Goal: Task Accomplishment & Management: Complete application form

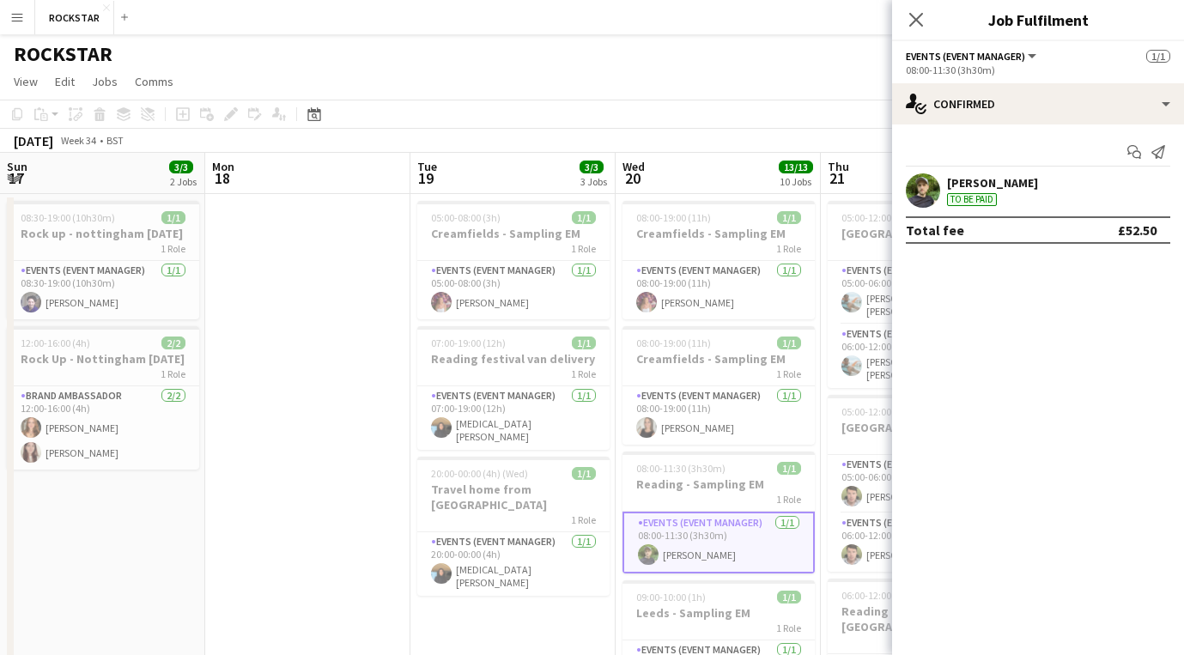
scroll to position [0, 386]
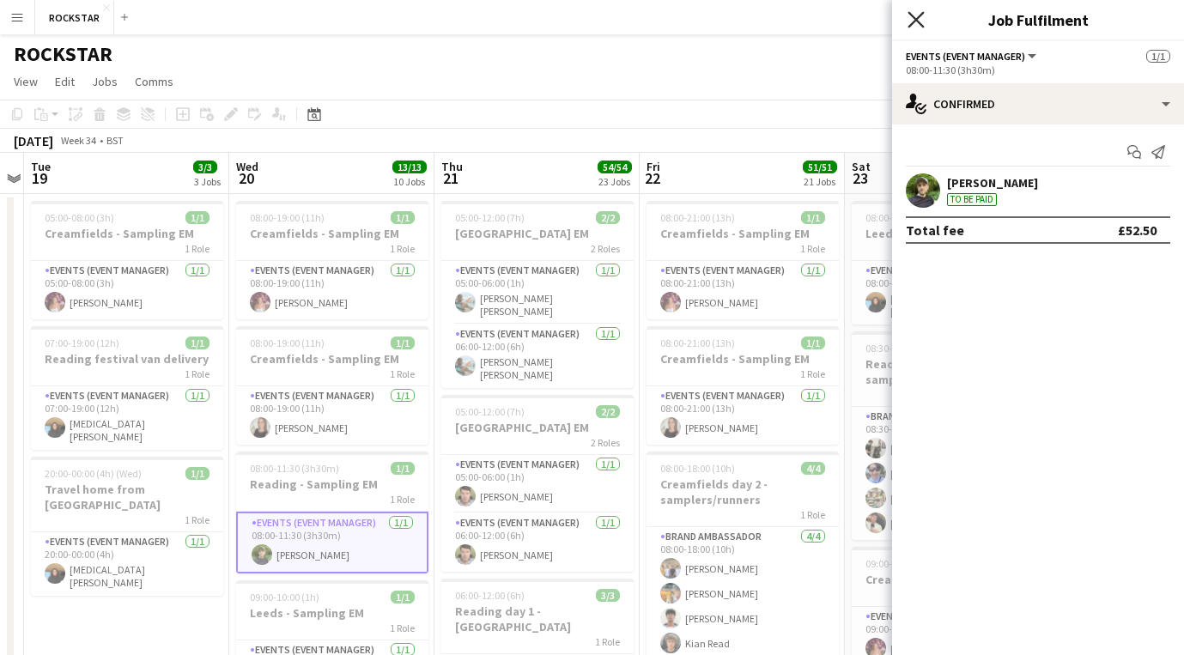
click at [918, 20] on icon "Close pop-in" at bounding box center [915, 19] width 16 height 16
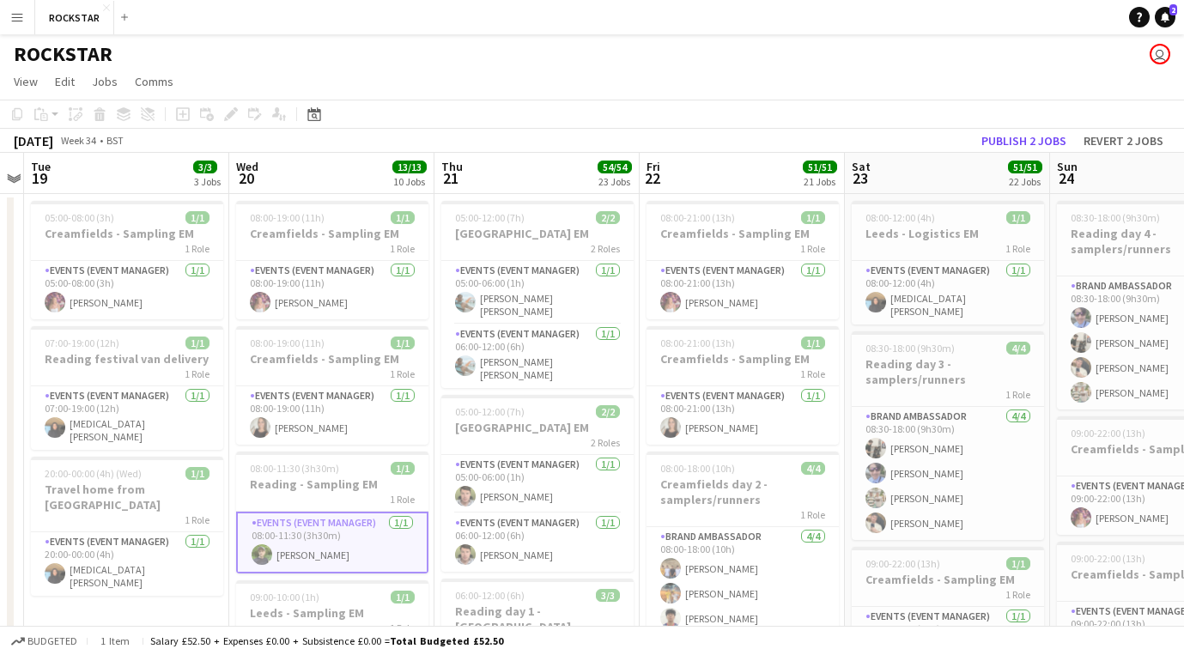
click at [29, 14] on button "Menu" at bounding box center [17, 17] width 34 height 34
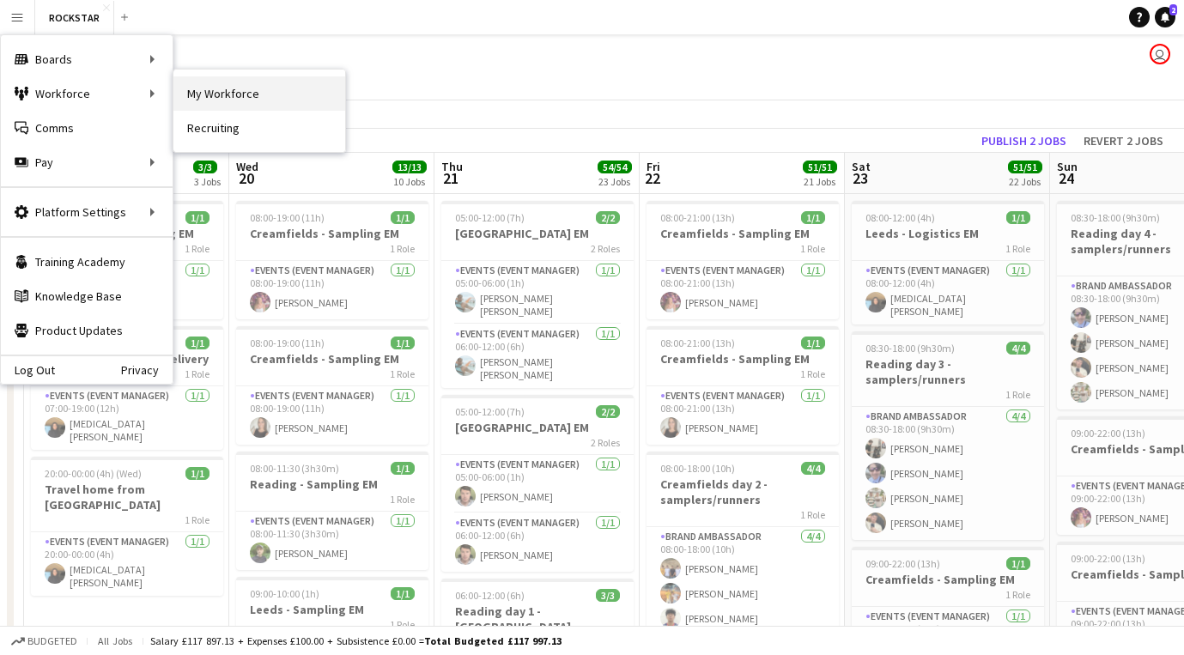
click at [209, 98] on link "My Workforce" at bounding box center [259, 93] width 172 height 34
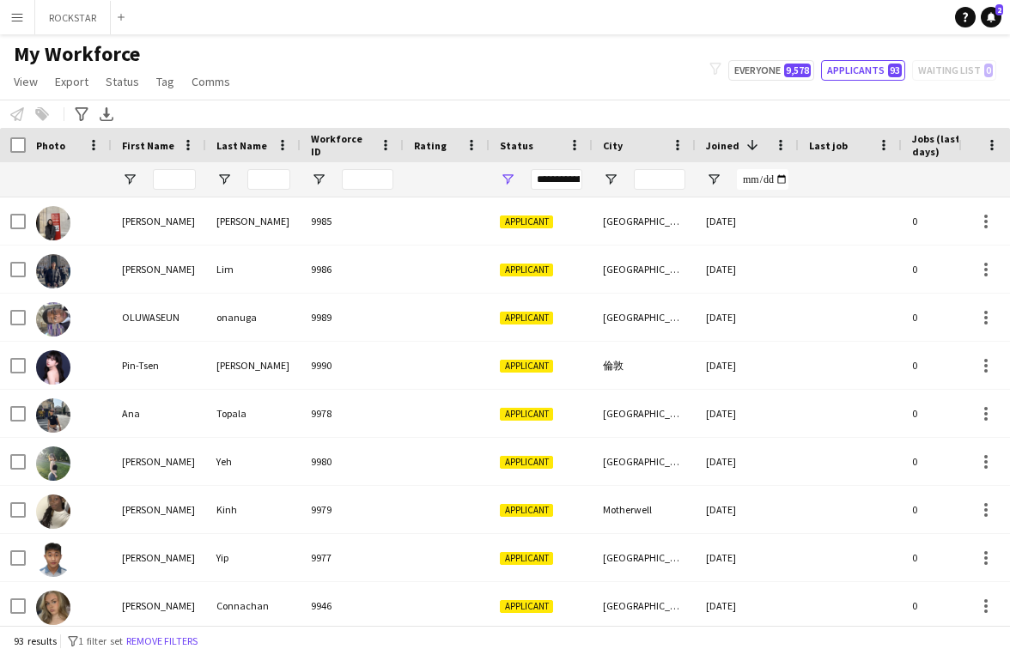
click at [646, 192] on div at bounding box center [660, 179] width 52 height 34
click at [646, 188] on input "City Filter Input" at bounding box center [660, 179] width 52 height 21
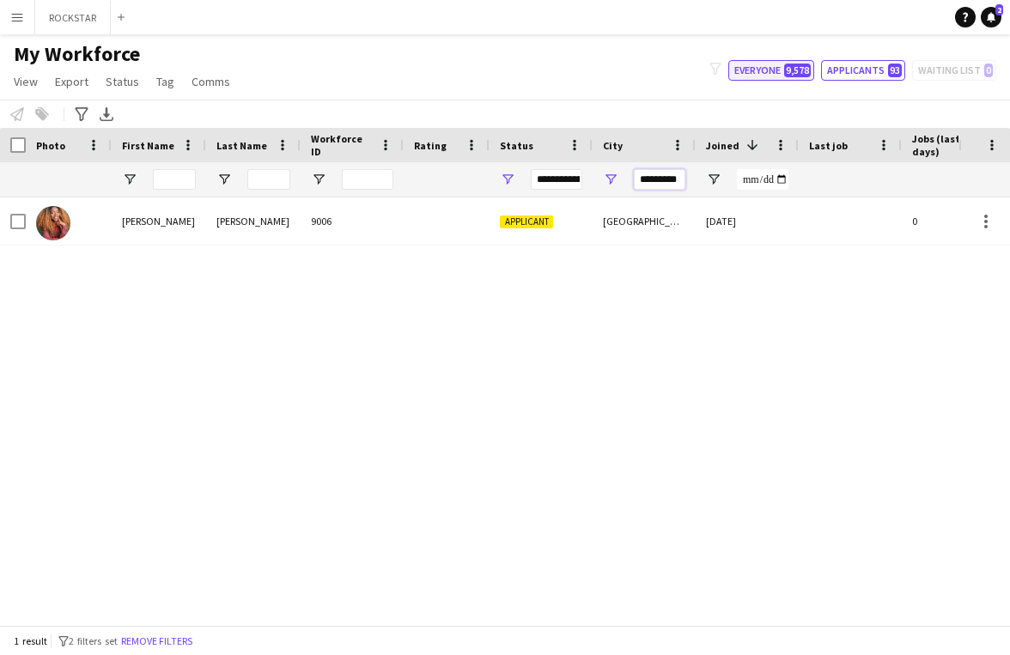
type input "*********"
click at [793, 70] on span "9,578" at bounding box center [797, 71] width 27 height 14
type input "**********"
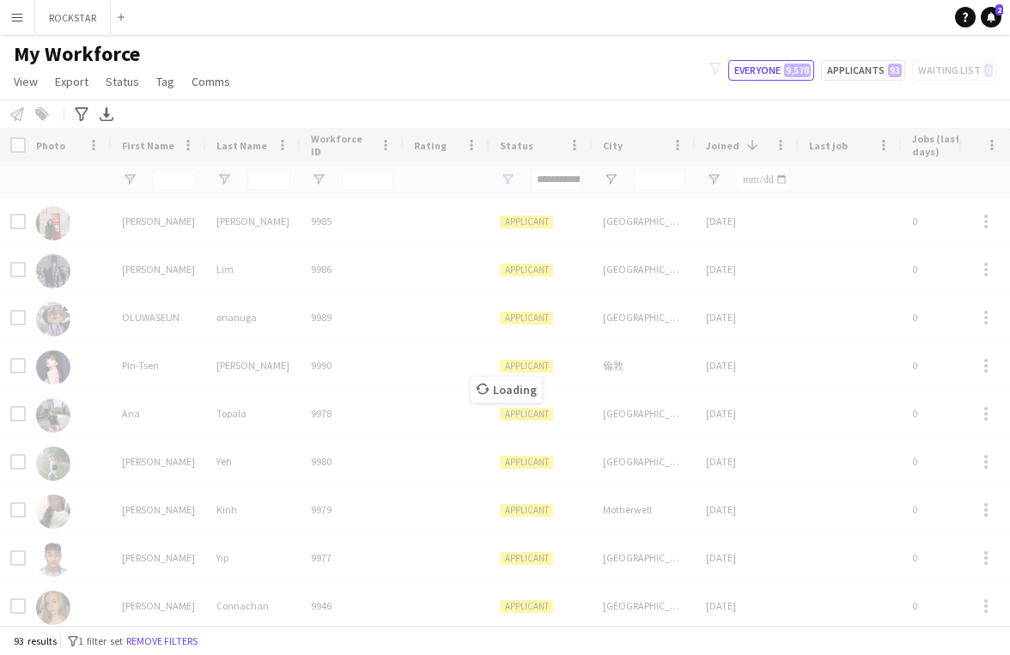
click at [646, 185] on div "Loading" at bounding box center [505, 376] width 1010 height 497
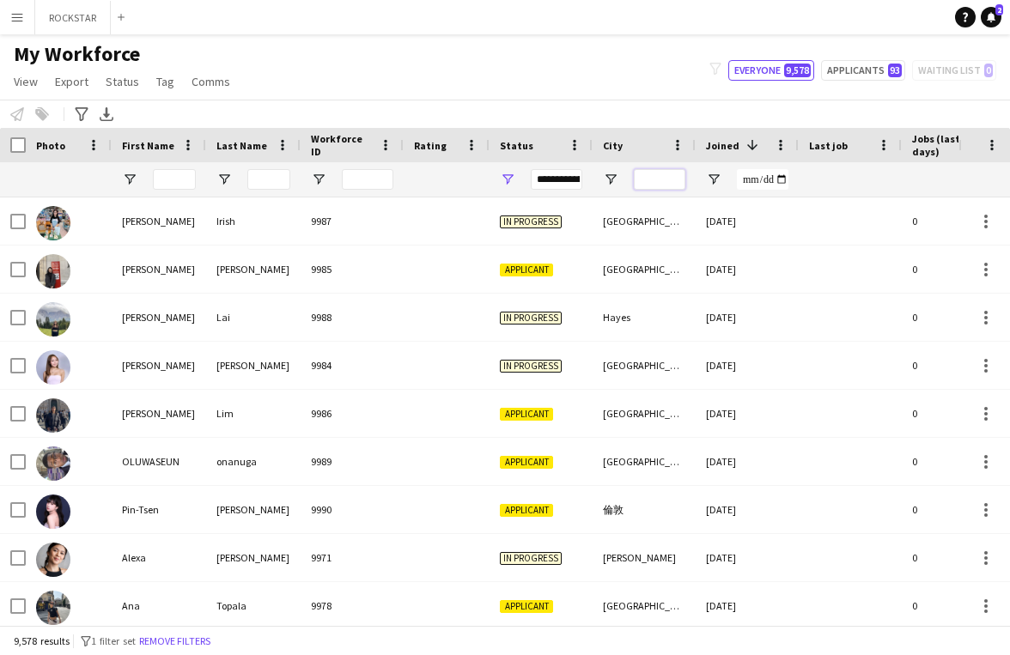
click at [666, 181] on input "City Filter Input" at bounding box center [660, 179] width 52 height 21
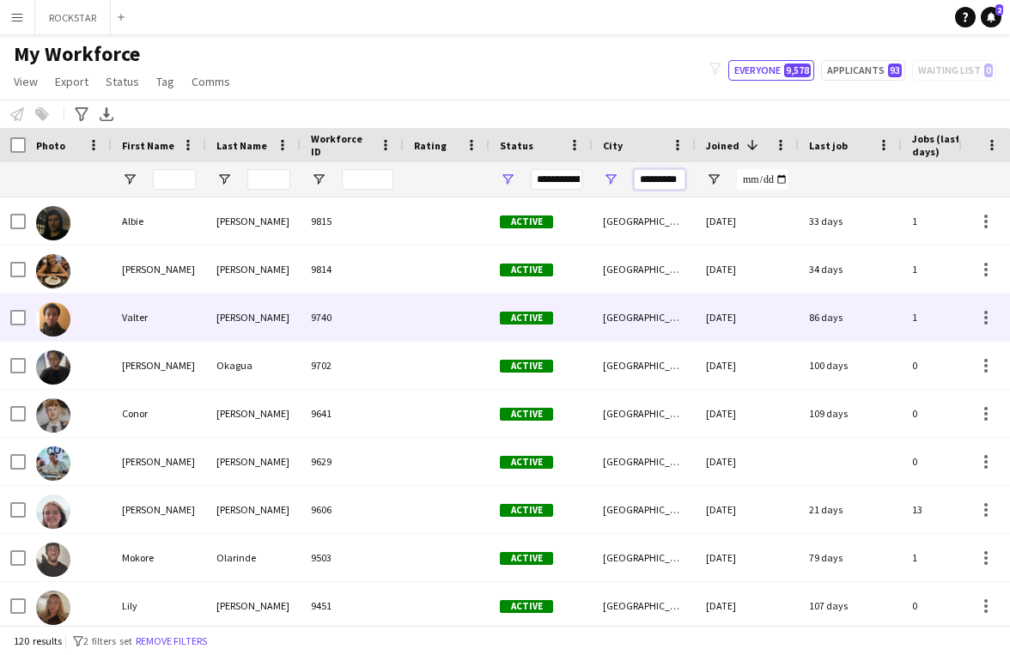
type input "*********"
click at [374, 318] on div "9740" at bounding box center [351, 317] width 103 height 47
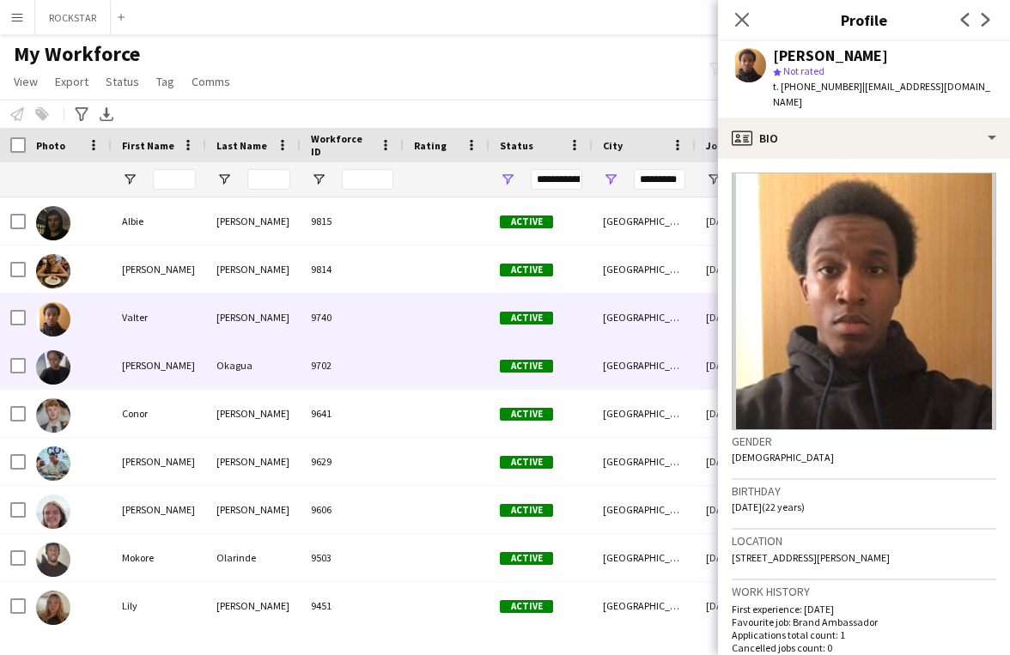
click at [193, 368] on div "[PERSON_NAME]" at bounding box center [159, 365] width 94 height 47
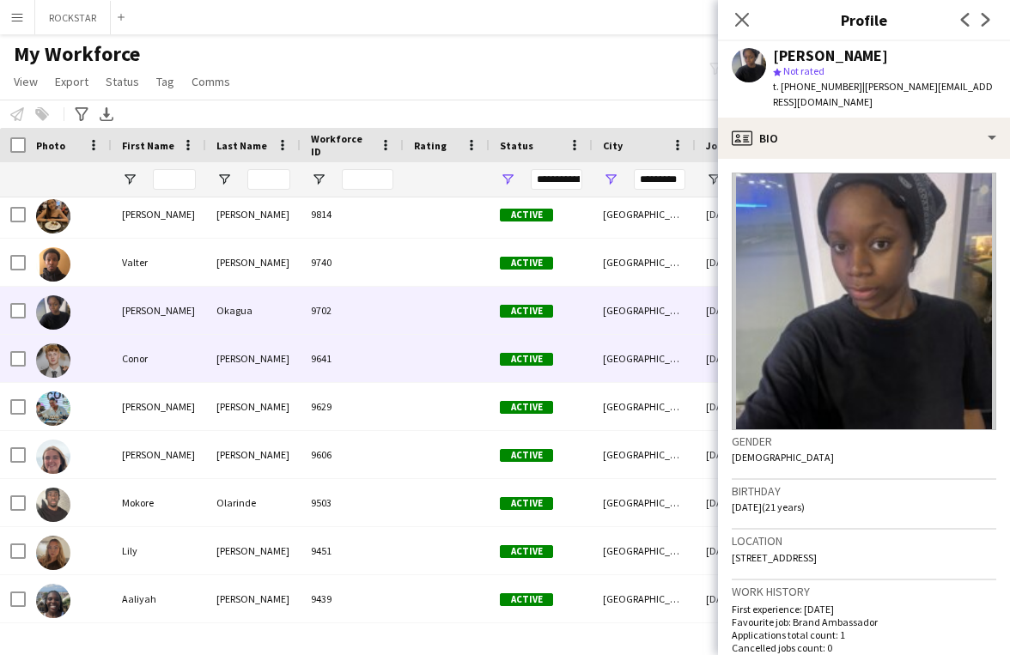
scroll to position [58, 0]
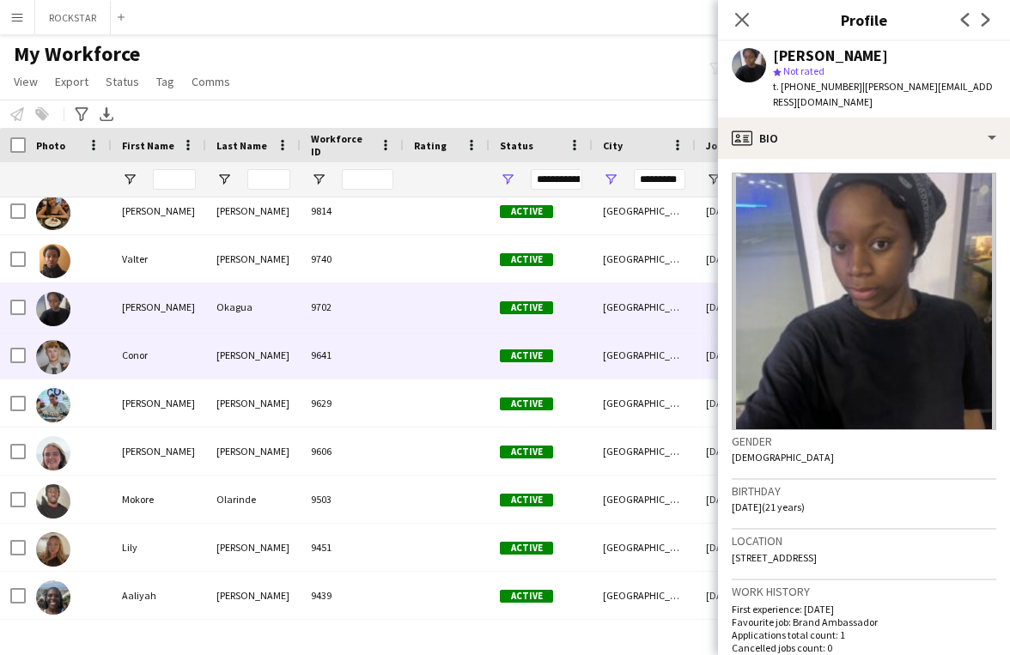
click at [193, 358] on div "Conor" at bounding box center [159, 354] width 94 height 47
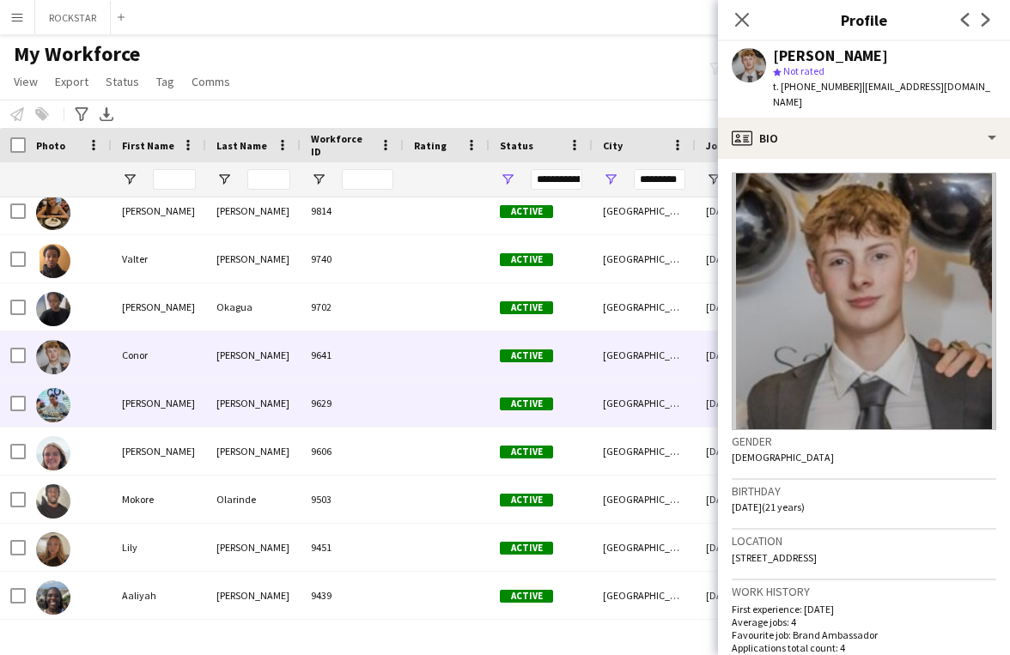
click at [179, 409] on div "[PERSON_NAME]" at bounding box center [159, 402] width 94 height 47
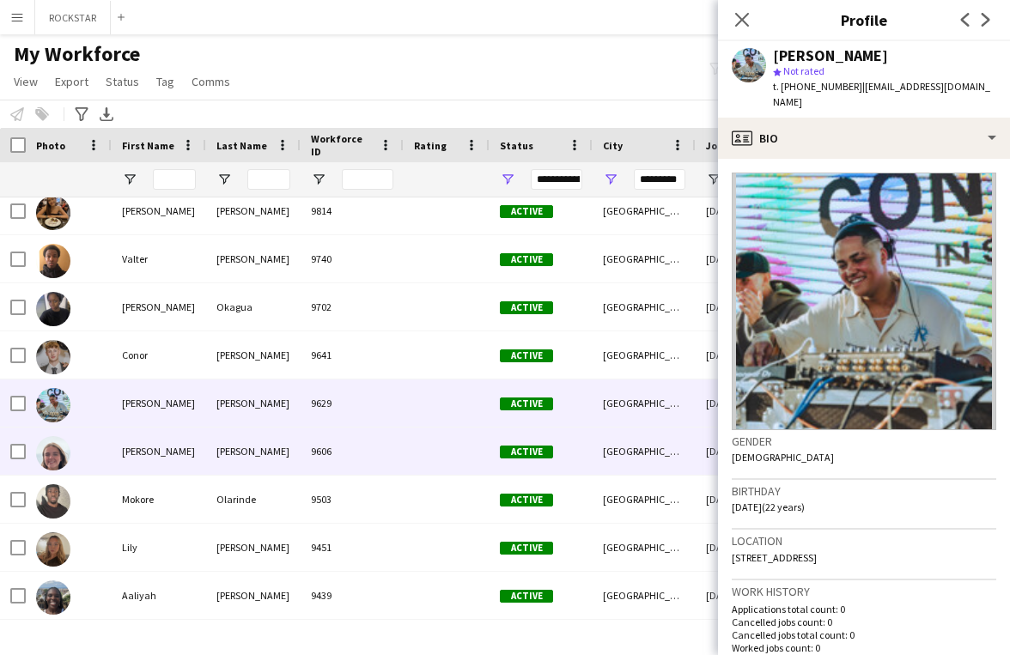
click at [176, 437] on div "[PERSON_NAME]" at bounding box center [159, 450] width 94 height 47
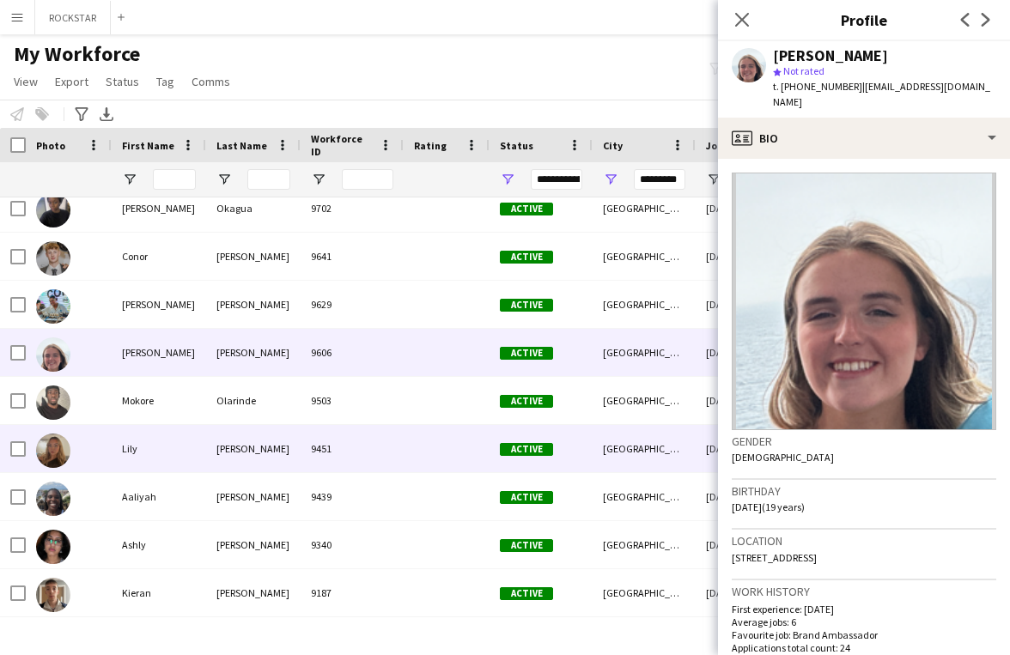
scroll to position [165, 0]
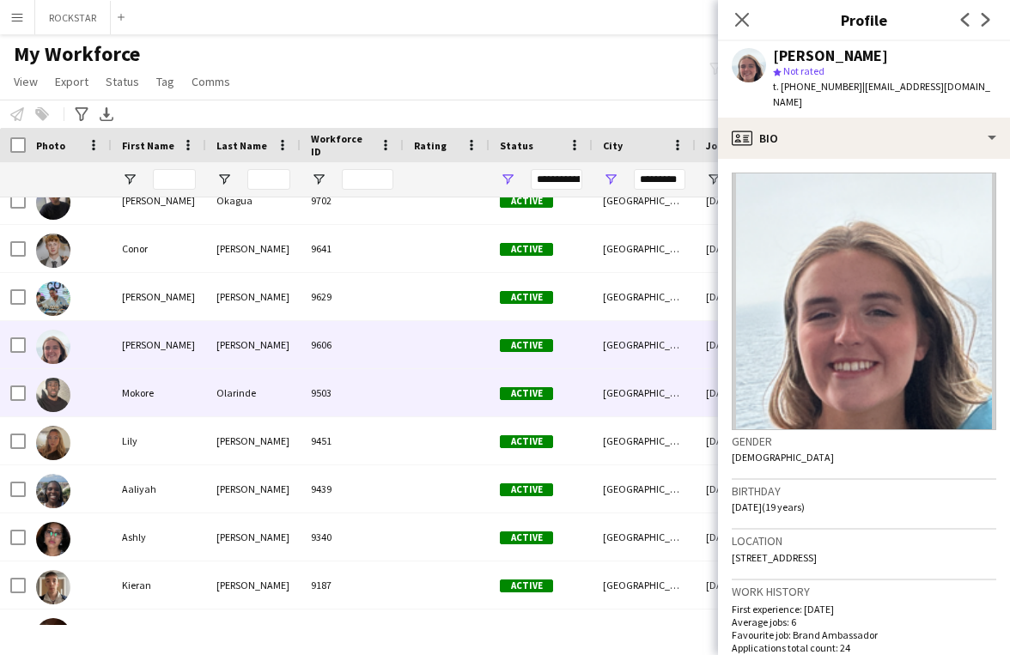
click at [191, 394] on div "Mokore" at bounding box center [159, 392] width 94 height 47
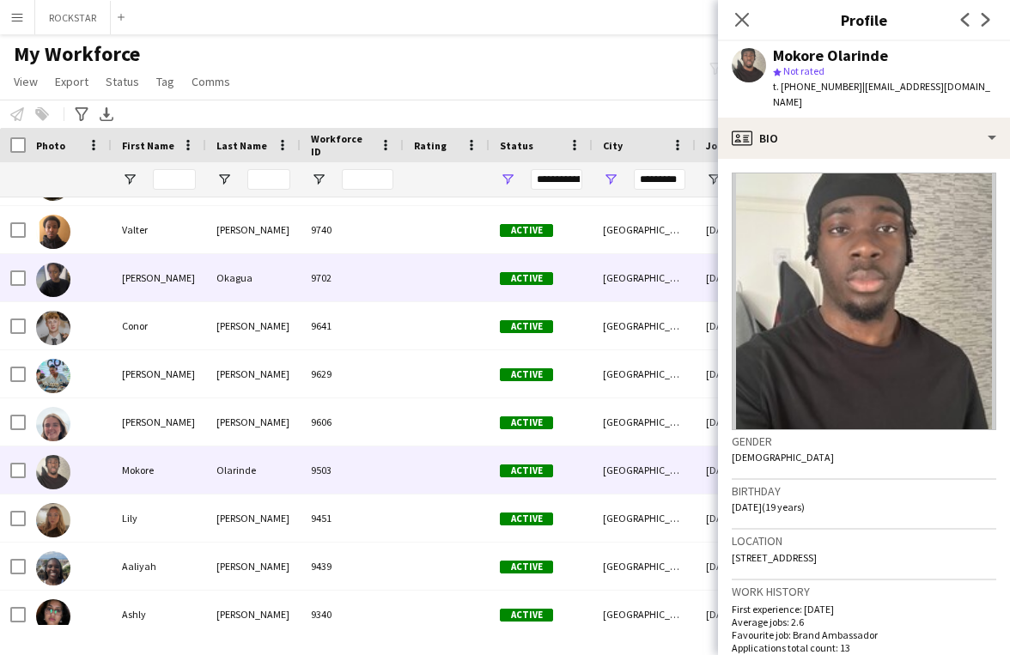
scroll to position [0, 0]
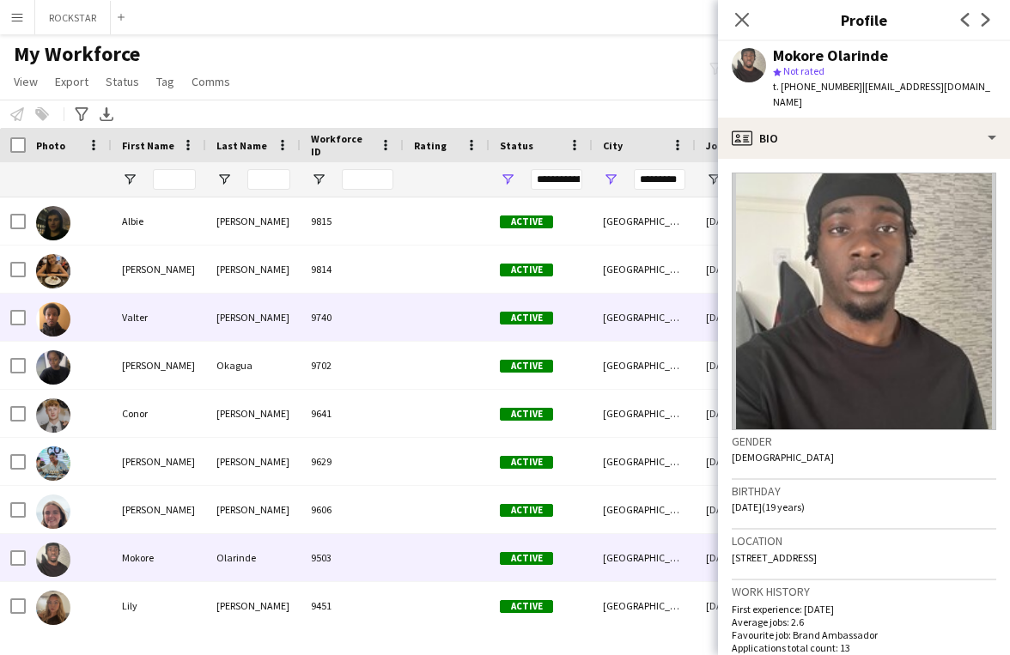
click at [445, 304] on div at bounding box center [446, 317] width 86 height 47
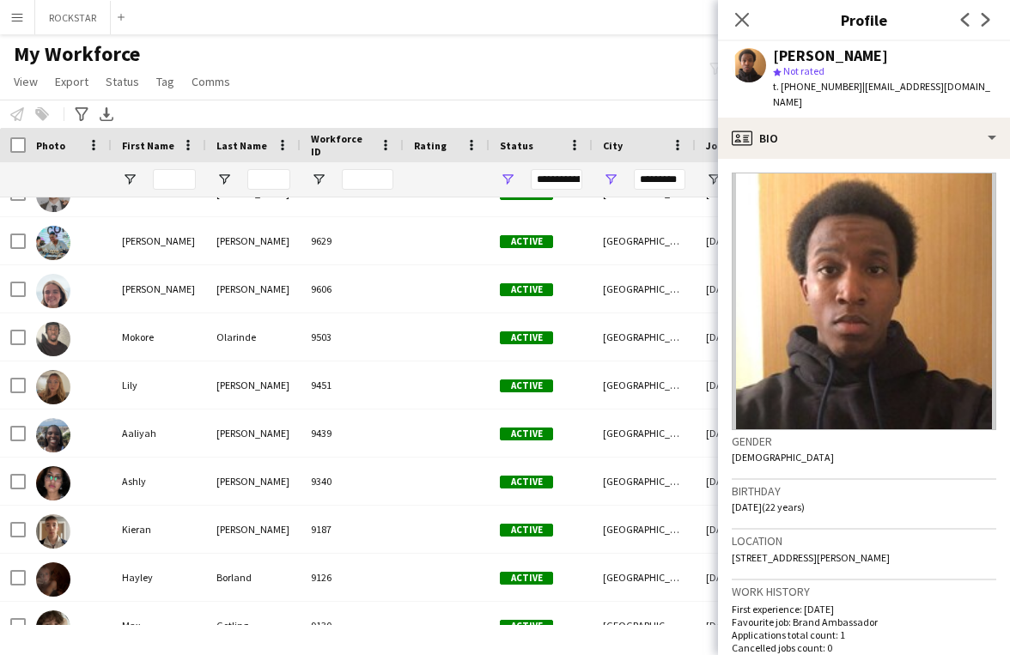
scroll to position [224, 0]
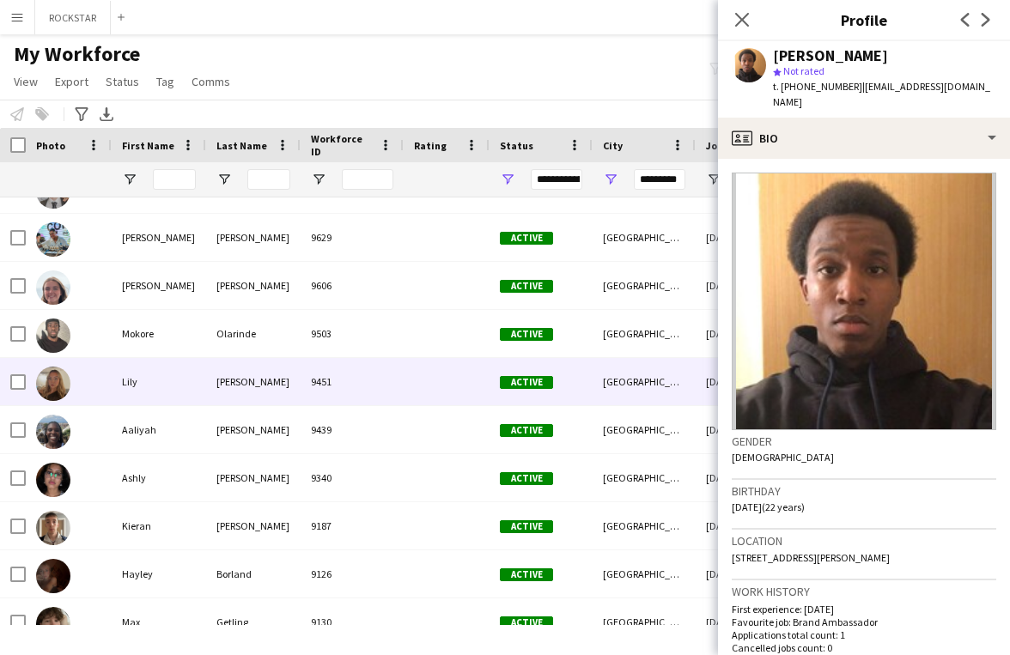
click at [307, 391] on div "9451" at bounding box center [351, 381] width 103 height 47
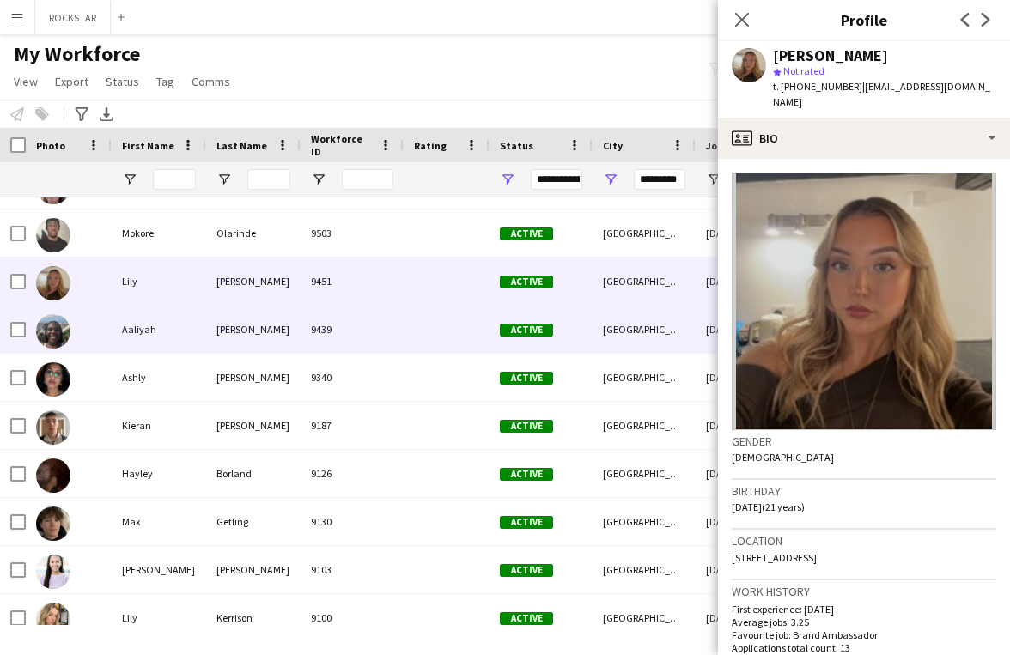
scroll to position [328, 0]
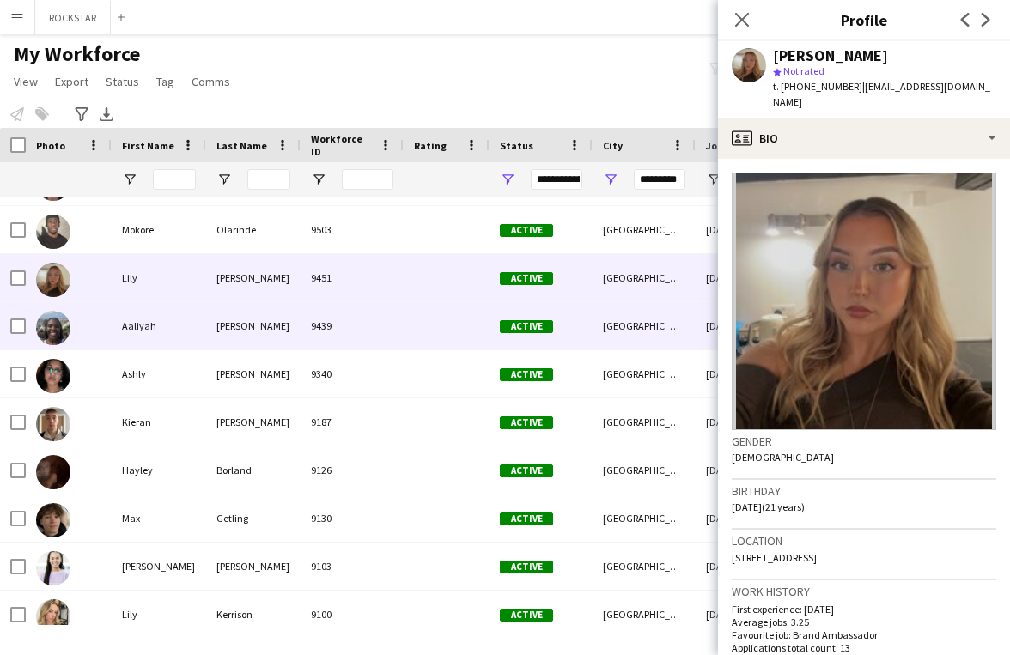
click at [252, 319] on div "[PERSON_NAME]" at bounding box center [253, 325] width 94 height 47
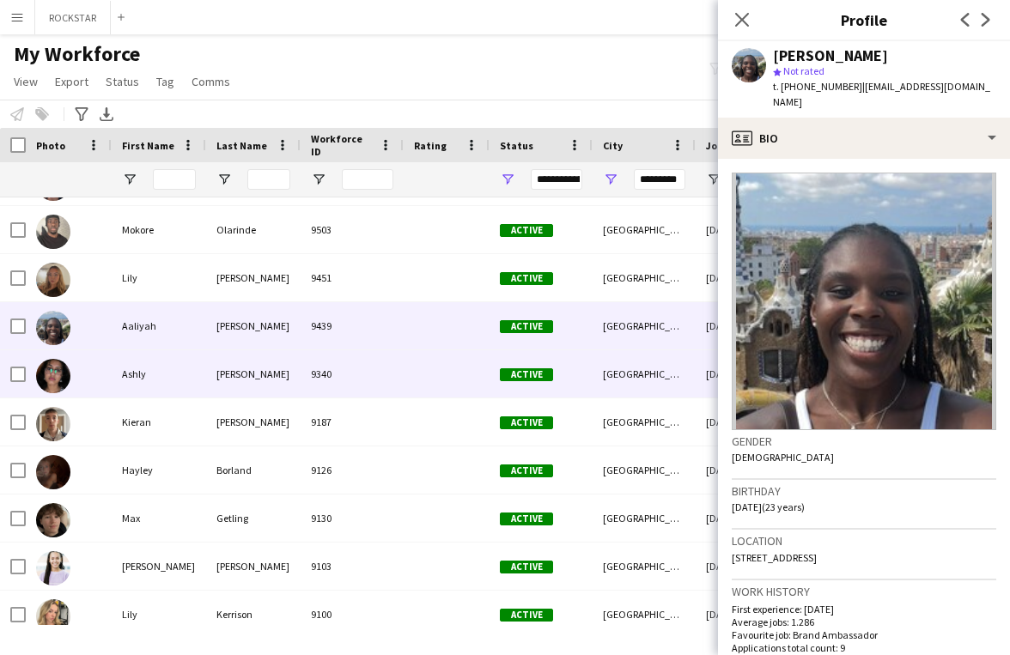
click at [245, 389] on div "[PERSON_NAME]" at bounding box center [253, 373] width 94 height 47
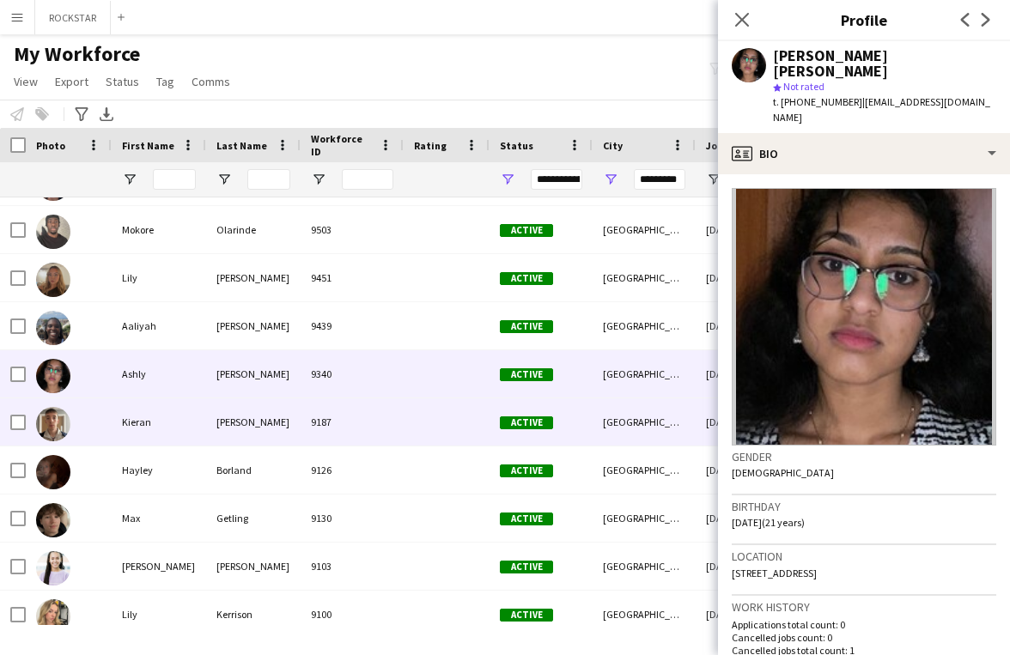
click at [409, 409] on div at bounding box center [446, 421] width 86 height 47
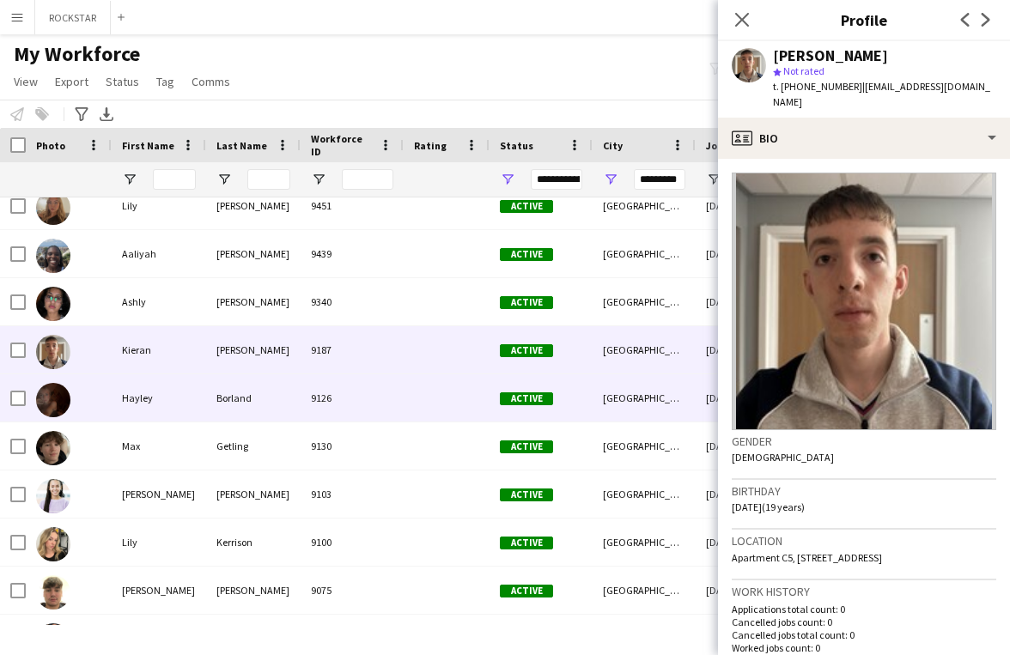
scroll to position [409, 0]
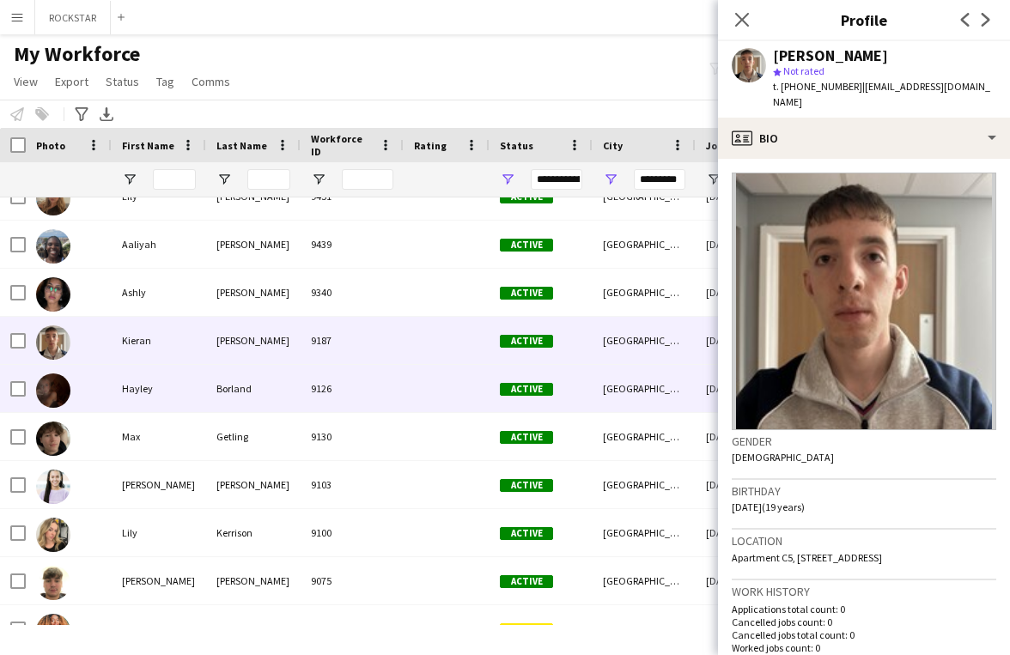
click at [397, 397] on div "9126" at bounding box center [351, 388] width 103 height 47
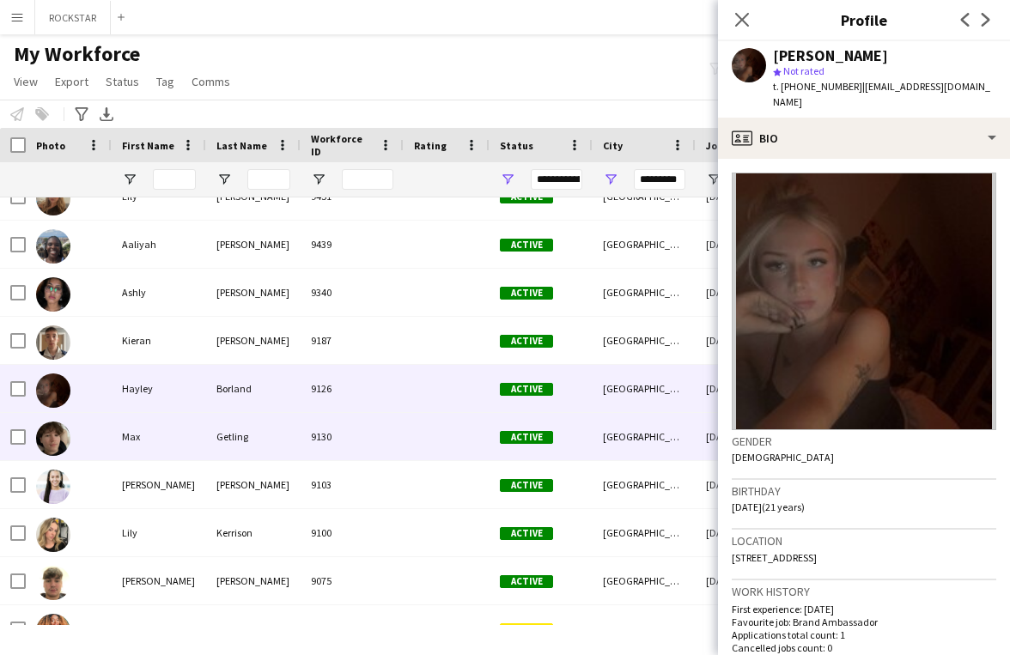
click at [423, 430] on div at bounding box center [446, 436] width 86 height 47
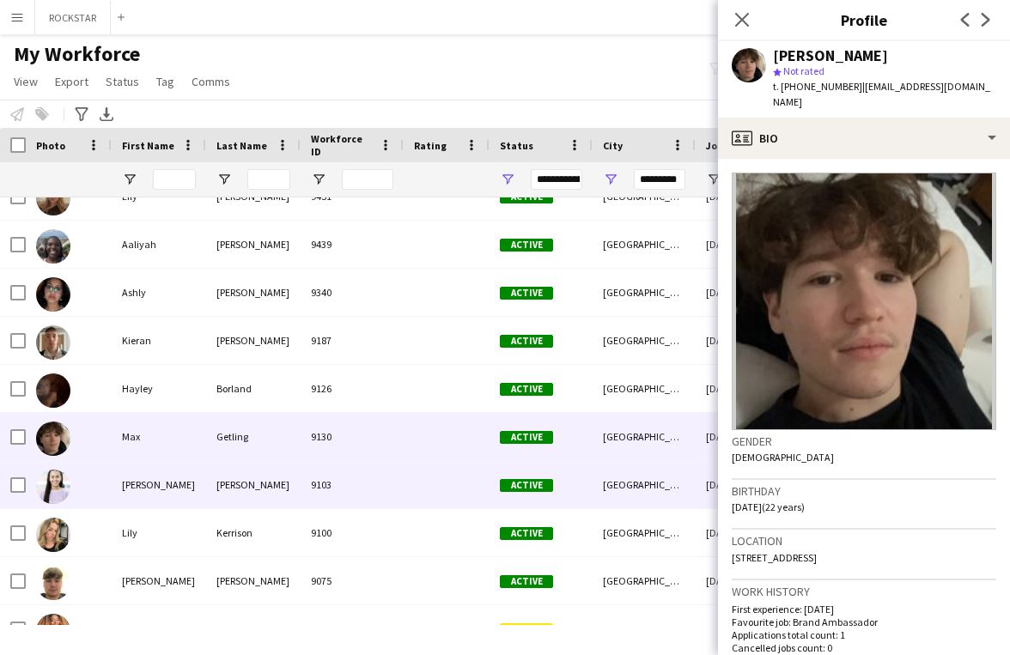
click at [555, 476] on div "Active" at bounding box center [540, 484] width 103 height 47
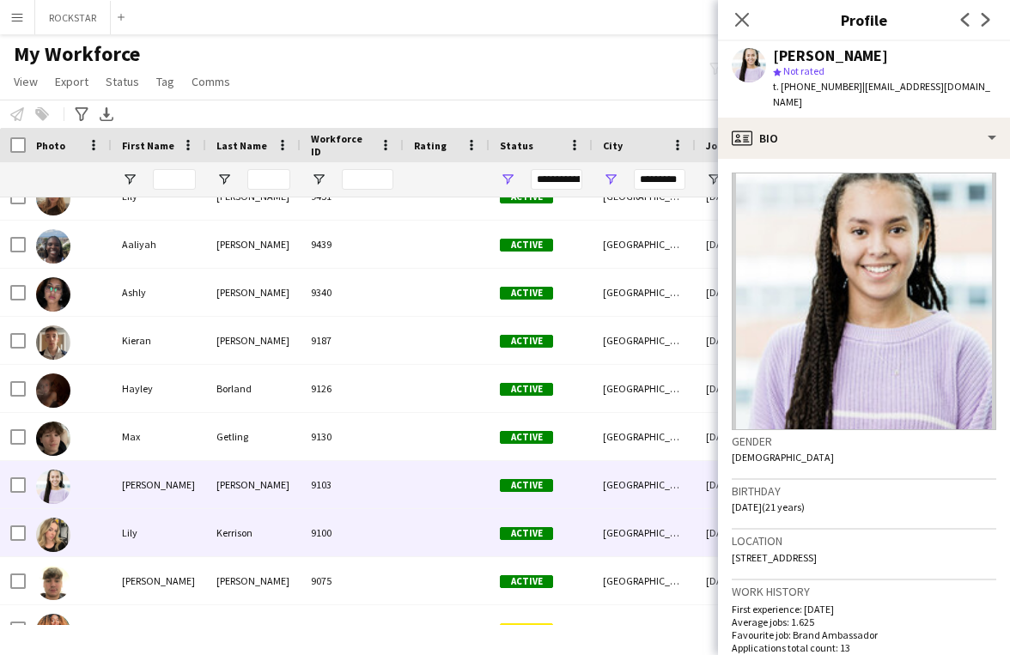
scroll to position [515, 0]
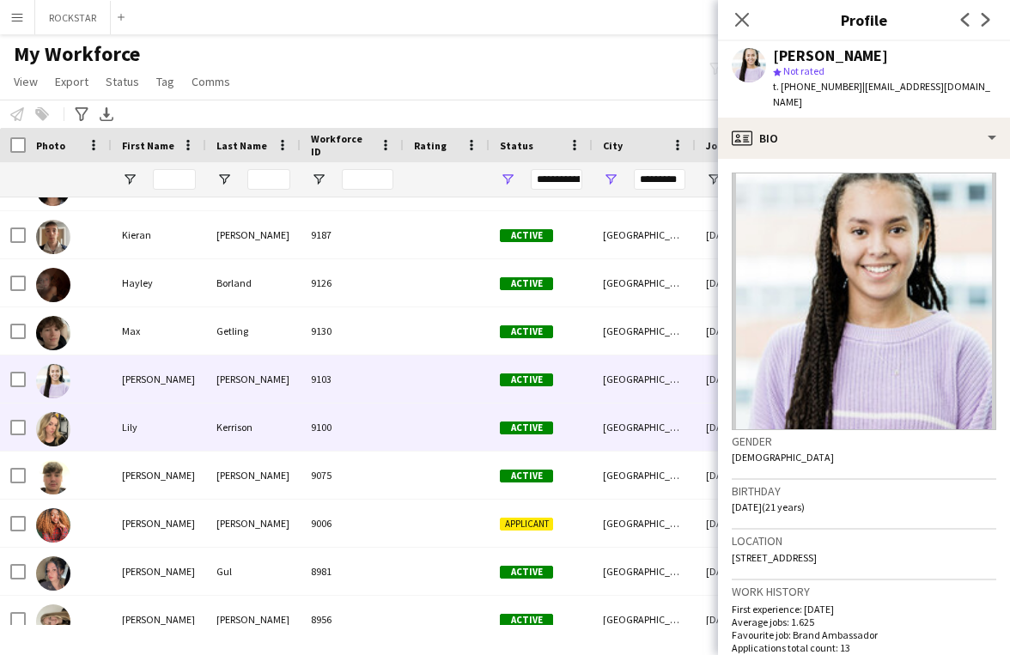
click at [322, 434] on div "9100" at bounding box center [351, 426] width 103 height 47
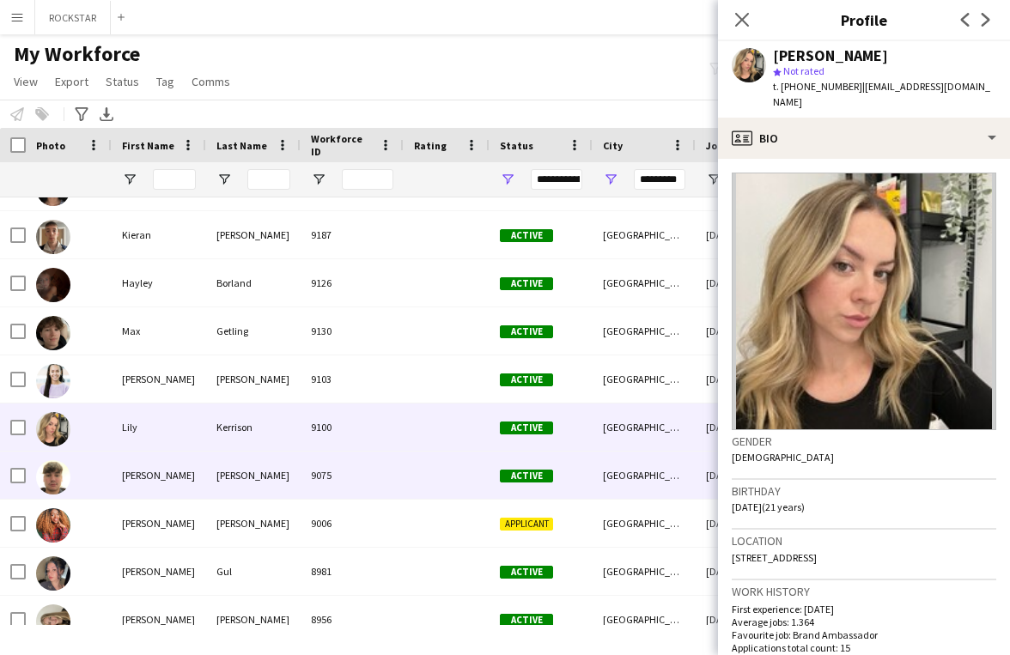
click at [233, 488] on div "[PERSON_NAME]" at bounding box center [253, 475] width 94 height 47
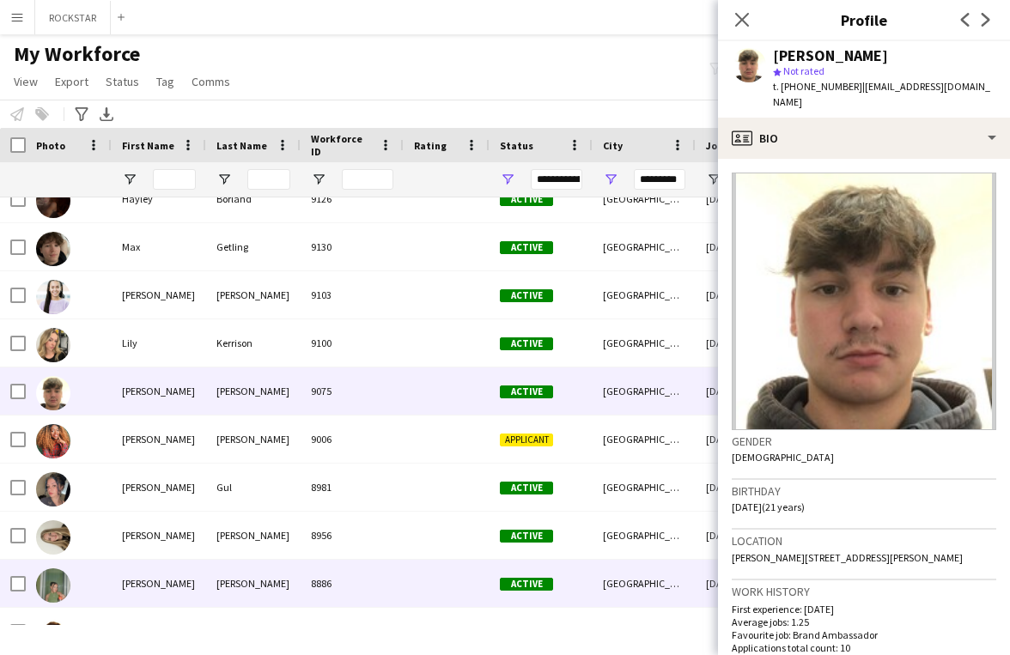
scroll to position [604, 0]
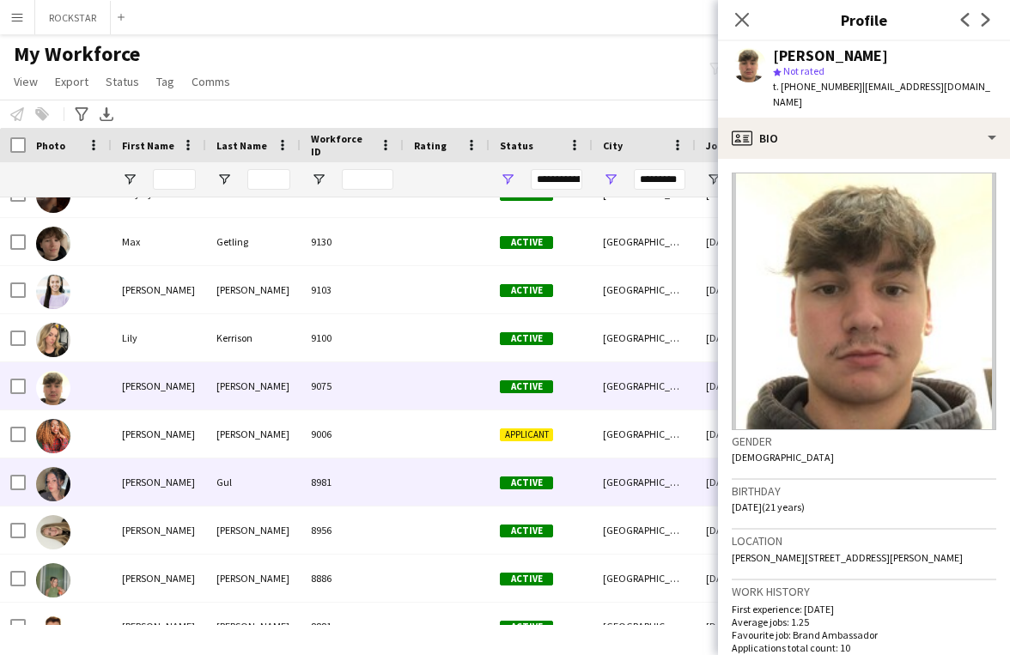
click at [282, 481] on div "Gul" at bounding box center [253, 481] width 94 height 47
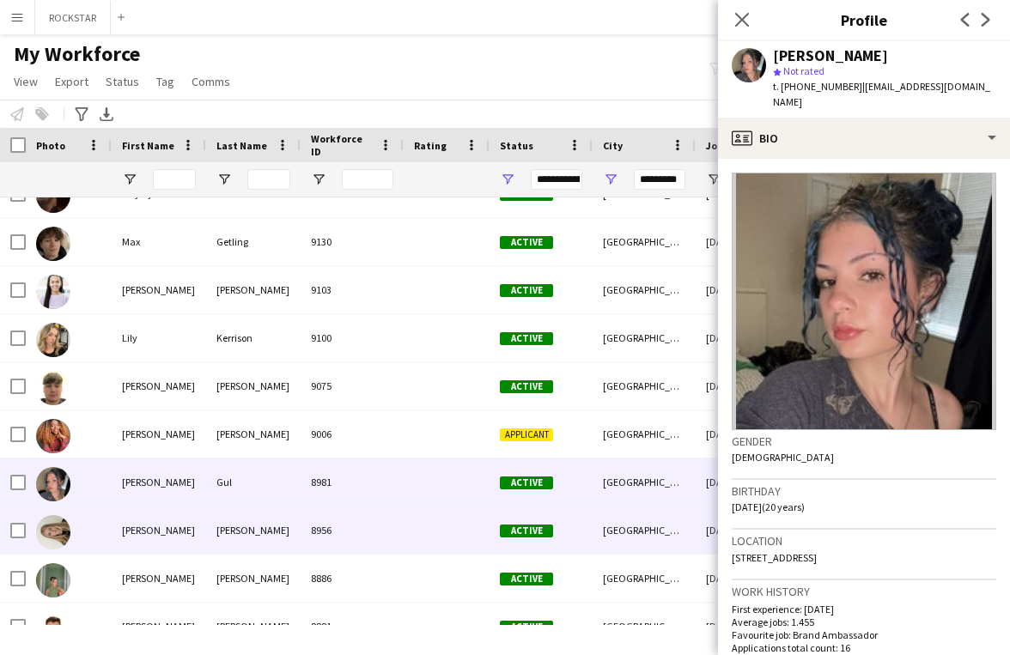
click at [270, 539] on div "[PERSON_NAME]" at bounding box center [253, 529] width 94 height 47
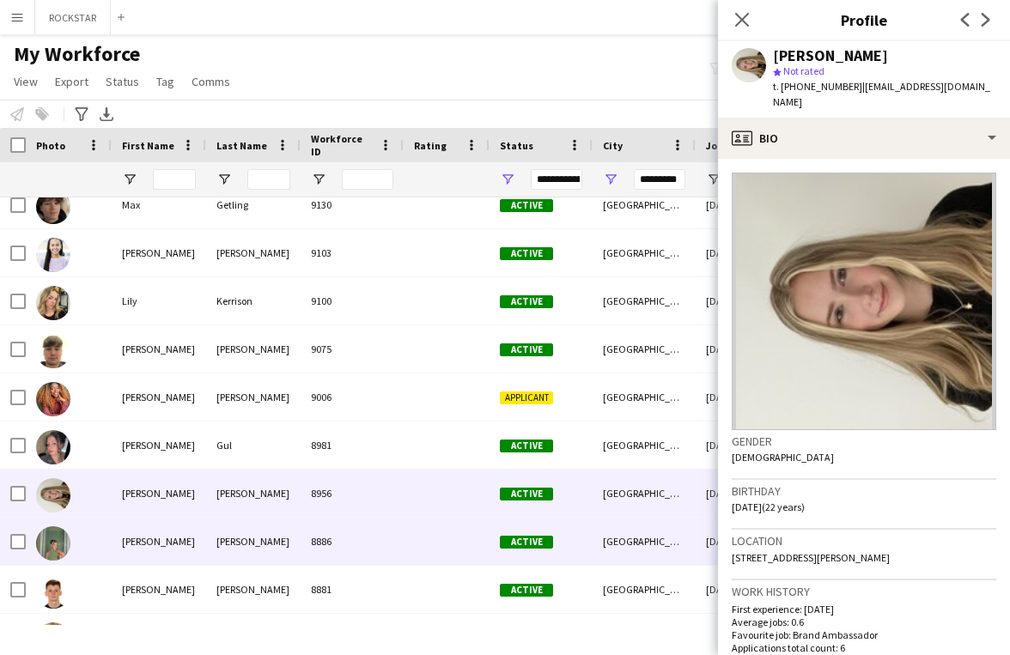
scroll to position [642, 0]
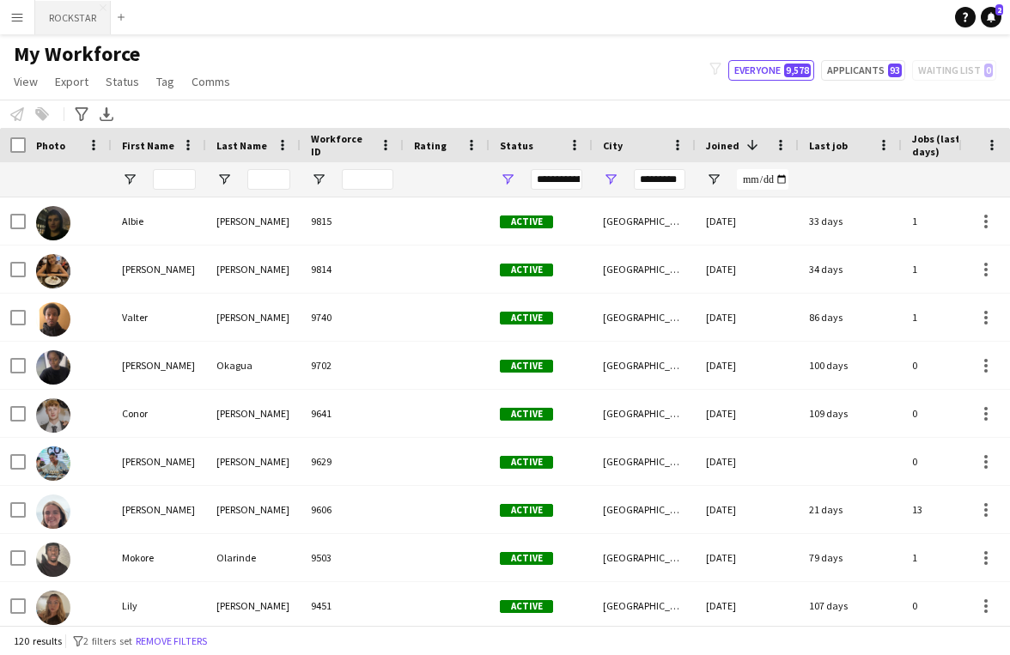
click at [45, 26] on button "ROCKSTAR Close" at bounding box center [73, 17] width 76 height 33
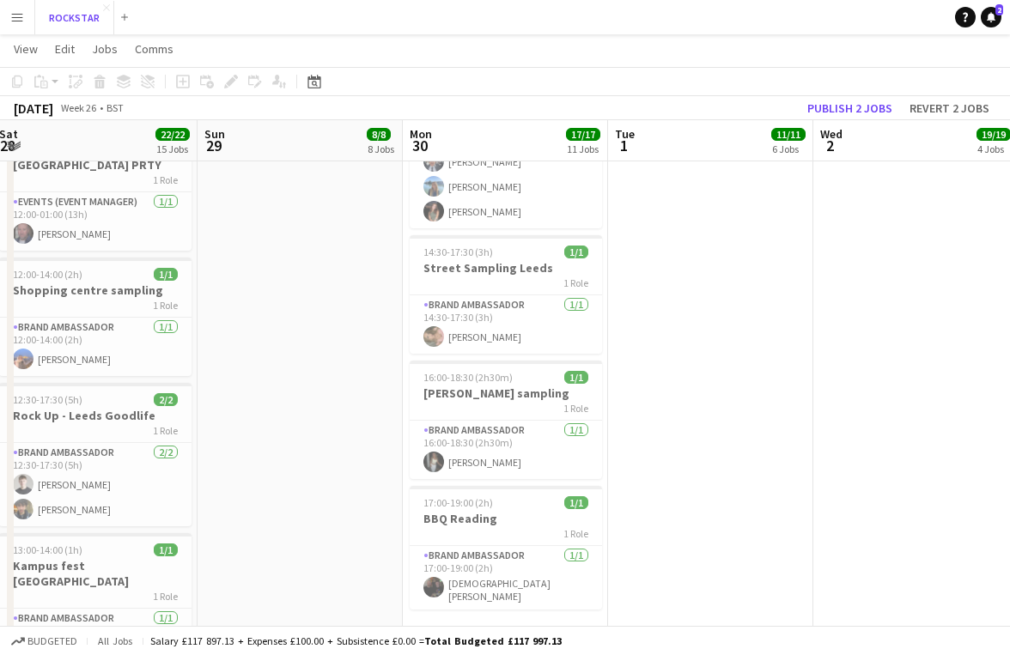
scroll to position [1132, 0]
click at [518, 259] on h3 "Street Sampling Leeds" at bounding box center [505, 266] width 192 height 15
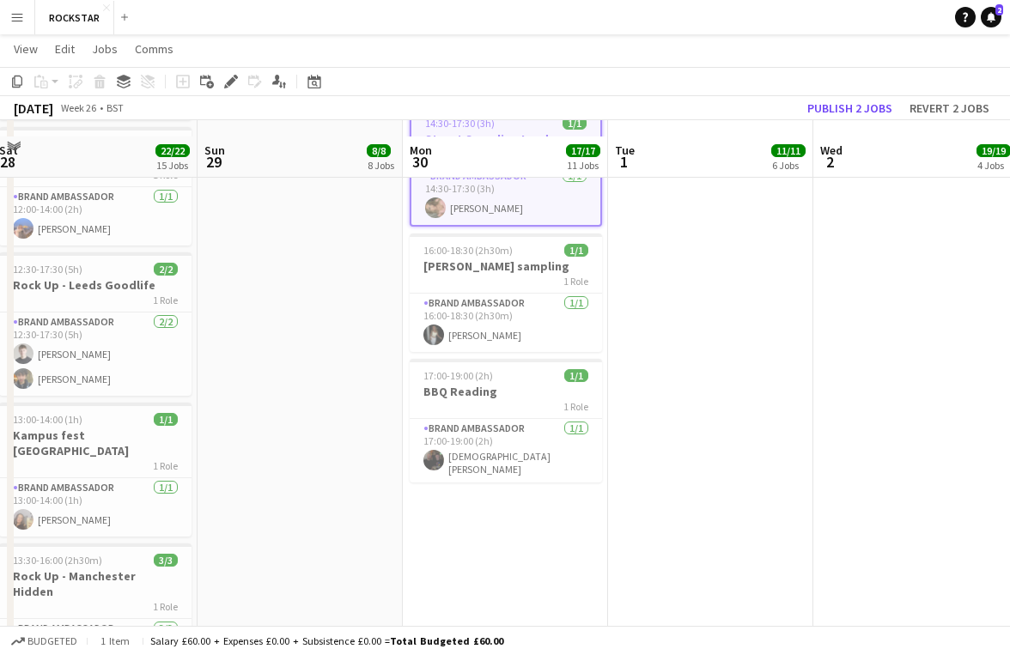
scroll to position [1278, 0]
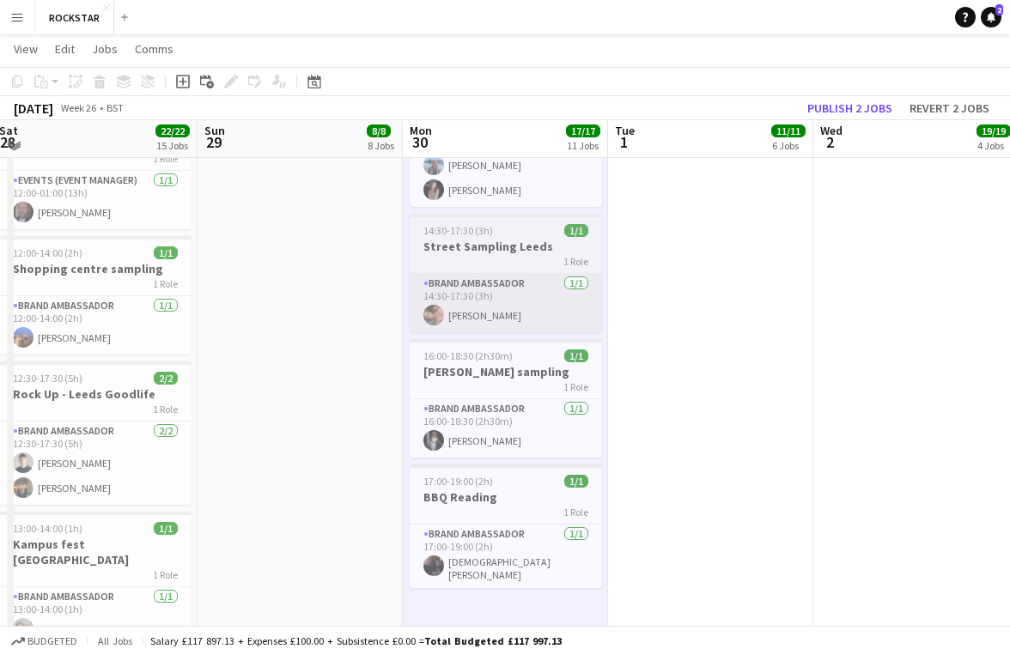
scroll to position [1149, 0]
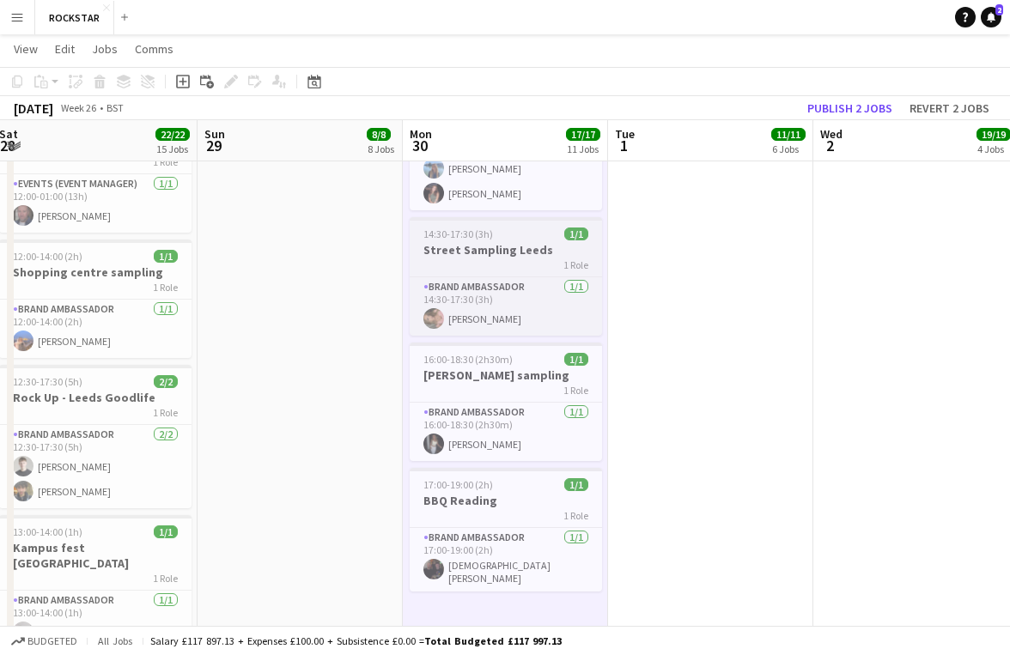
click at [516, 242] on h3 "Street Sampling Leeds" at bounding box center [505, 249] width 192 height 15
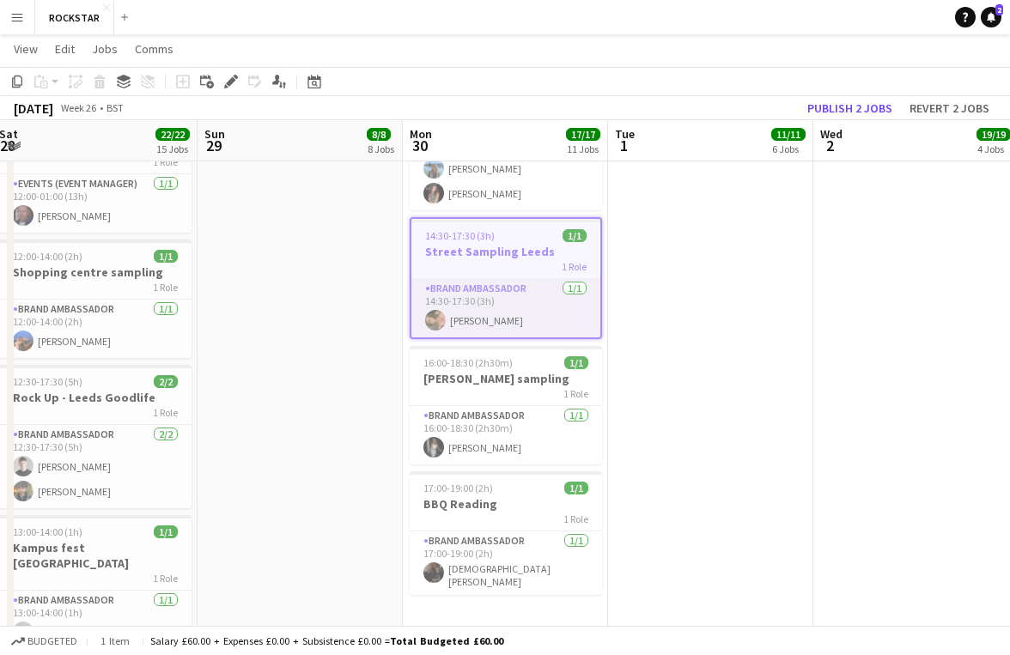
click at [536, 293] on app-card-role "Brand Ambassador 1/1 14:30-17:30 (3h) Scarlett Tanner" at bounding box center [505, 308] width 189 height 58
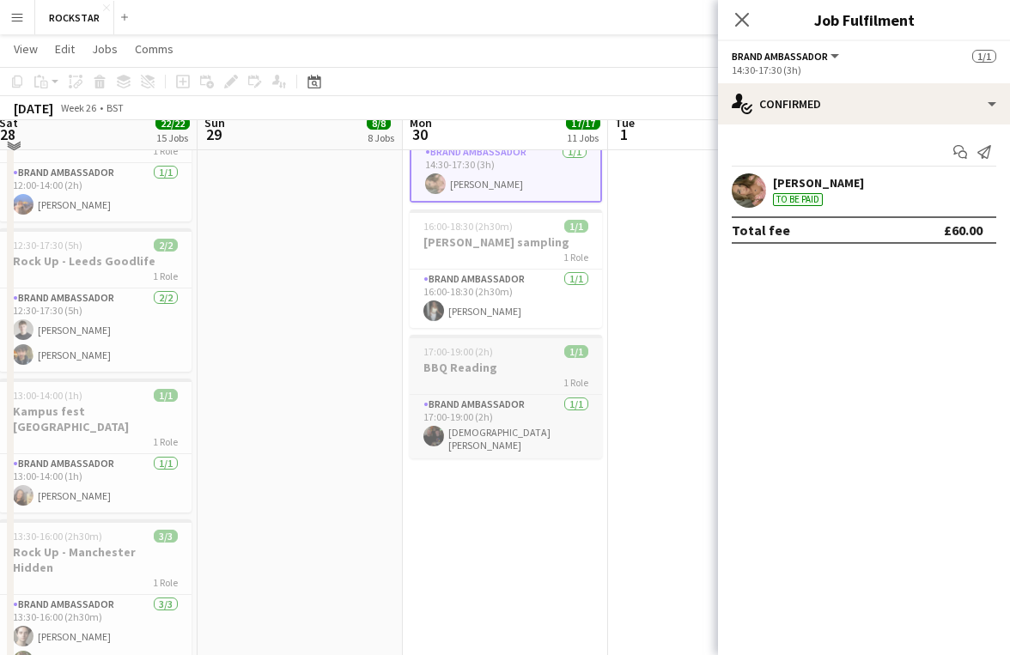
scroll to position [1301, 0]
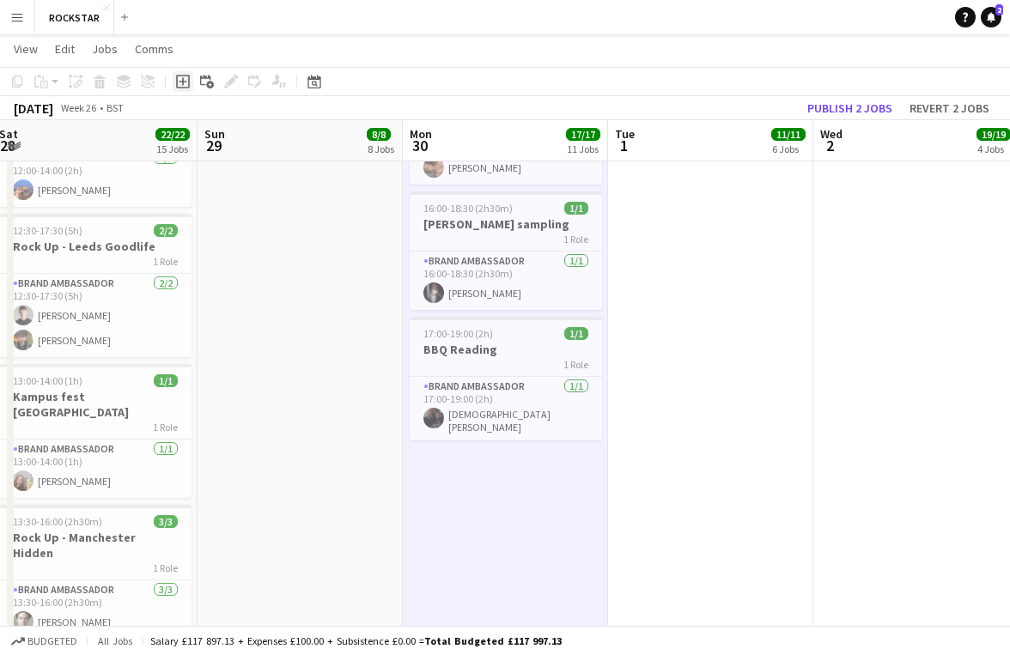
click at [184, 88] on icon at bounding box center [183, 82] width 14 height 14
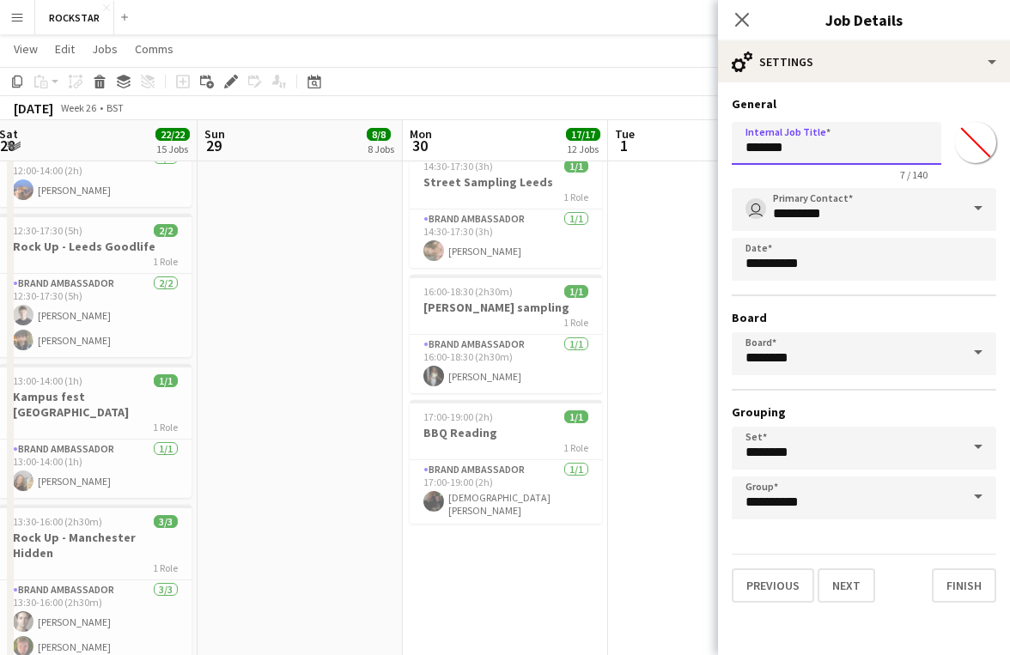
drag, startPoint x: 803, startPoint y: 147, endPoint x: 689, endPoint y: 141, distance: 113.5
type input "**********"
click at [792, 212] on input "*********" at bounding box center [863, 209] width 264 height 43
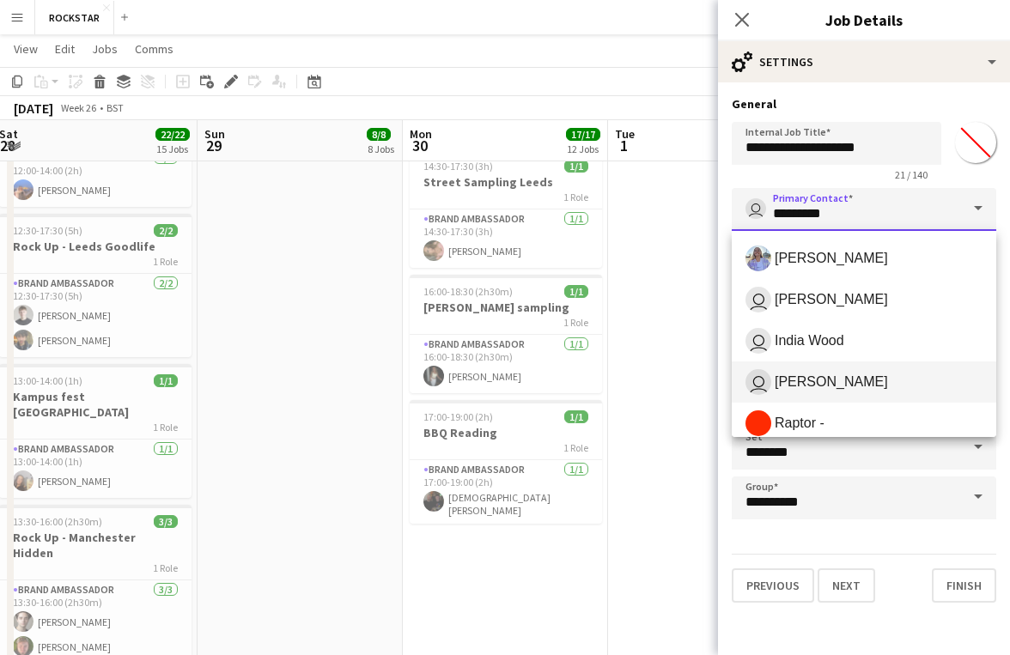
scroll to position [179, 0]
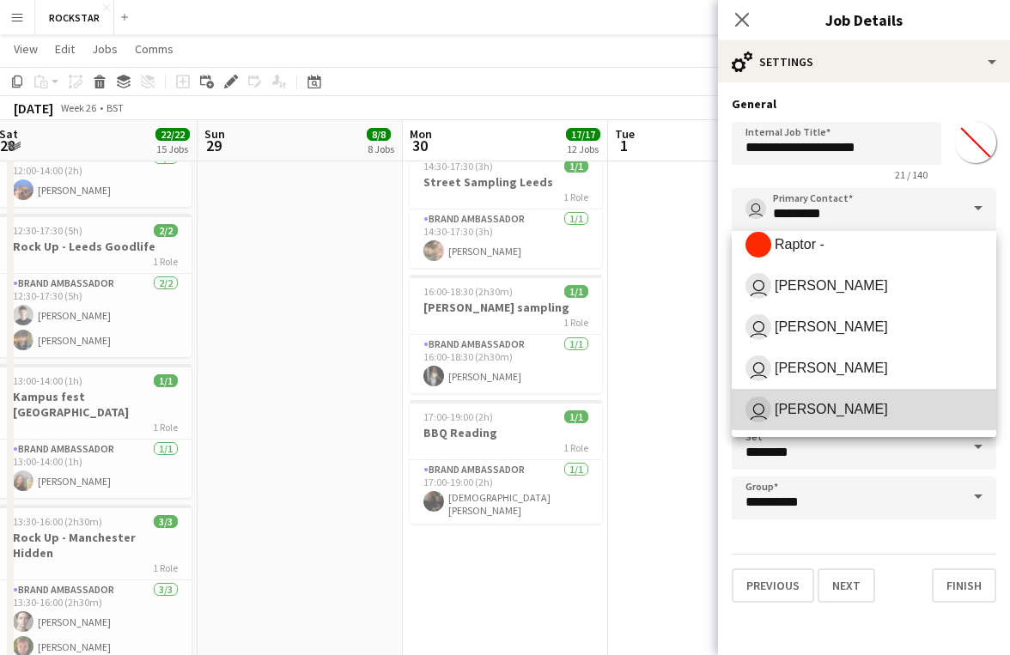
click at [865, 412] on span "user Annie Doyle" at bounding box center [863, 410] width 237 height 26
type input "**********"
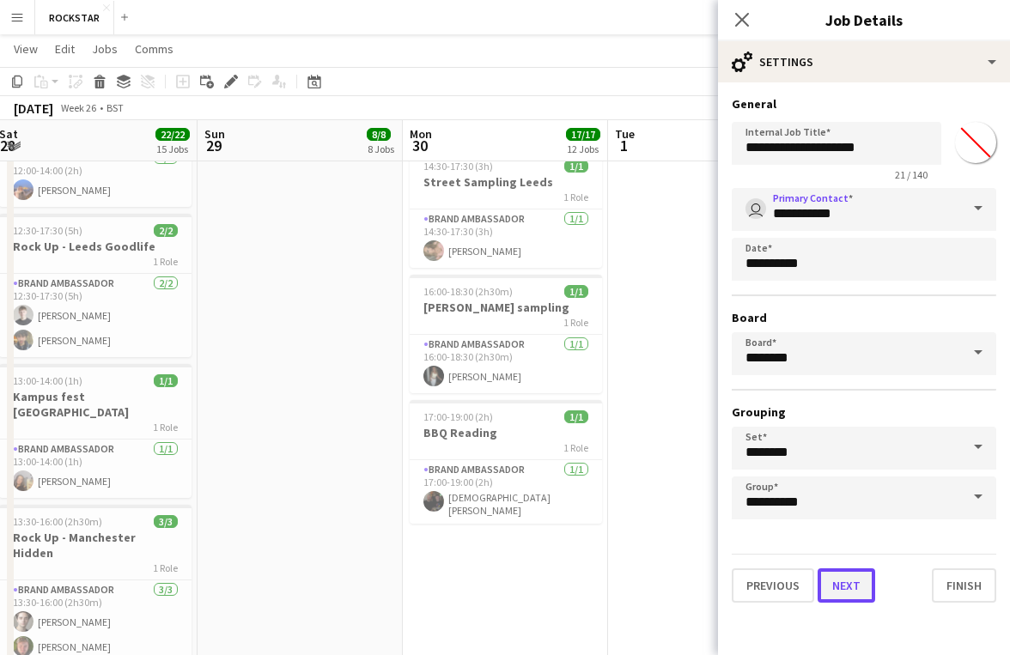
click at [835, 579] on button "Next" at bounding box center [846, 585] width 58 height 34
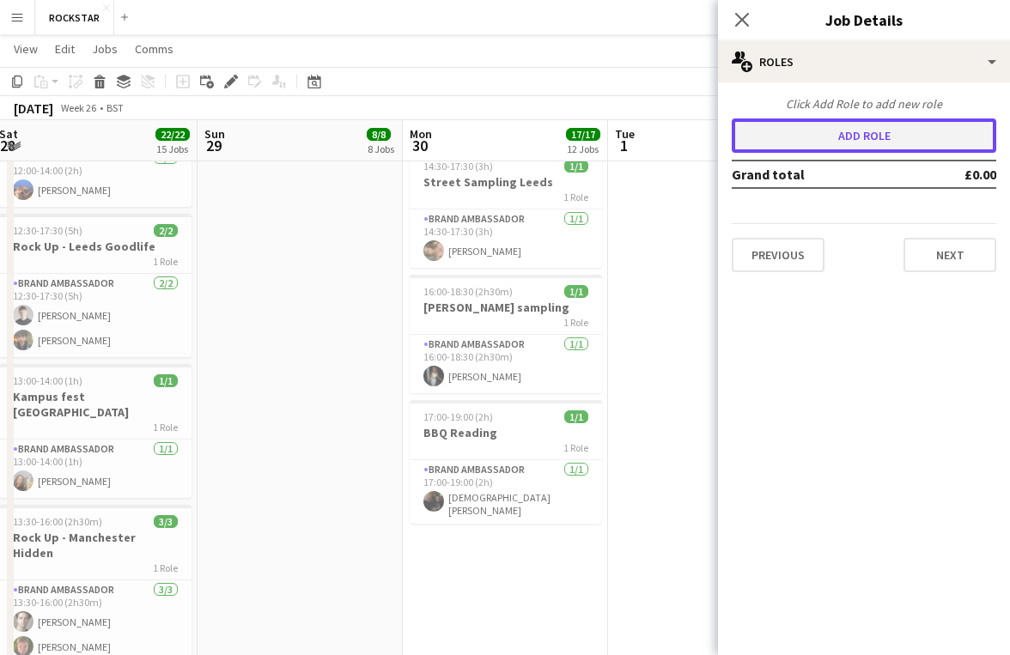
click at [791, 124] on button "Add role" at bounding box center [863, 135] width 264 height 34
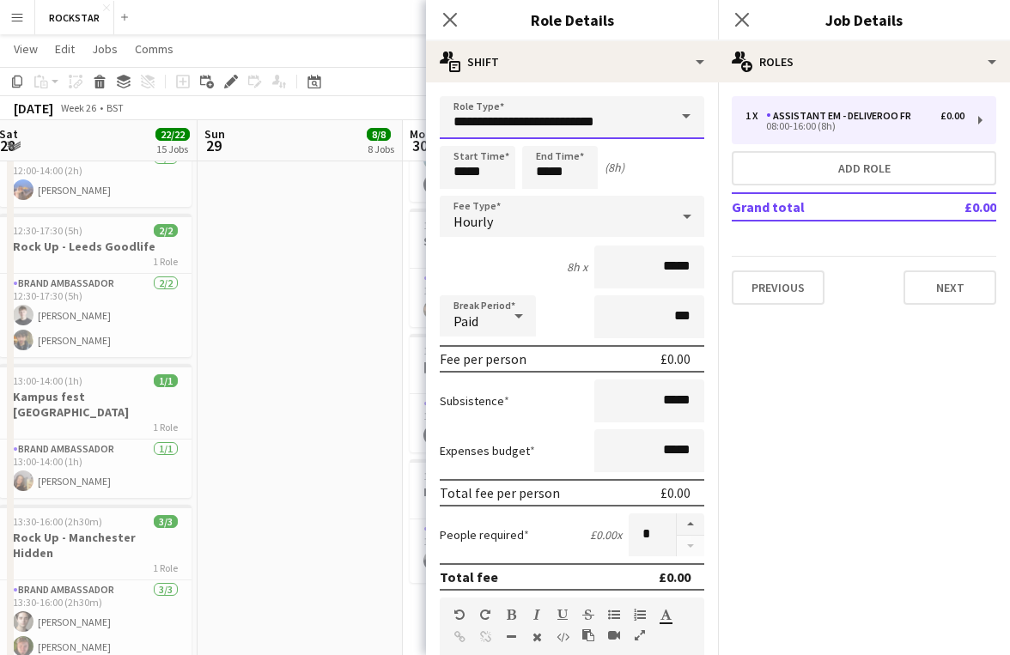
click at [574, 119] on input "**********" at bounding box center [572, 117] width 264 height 43
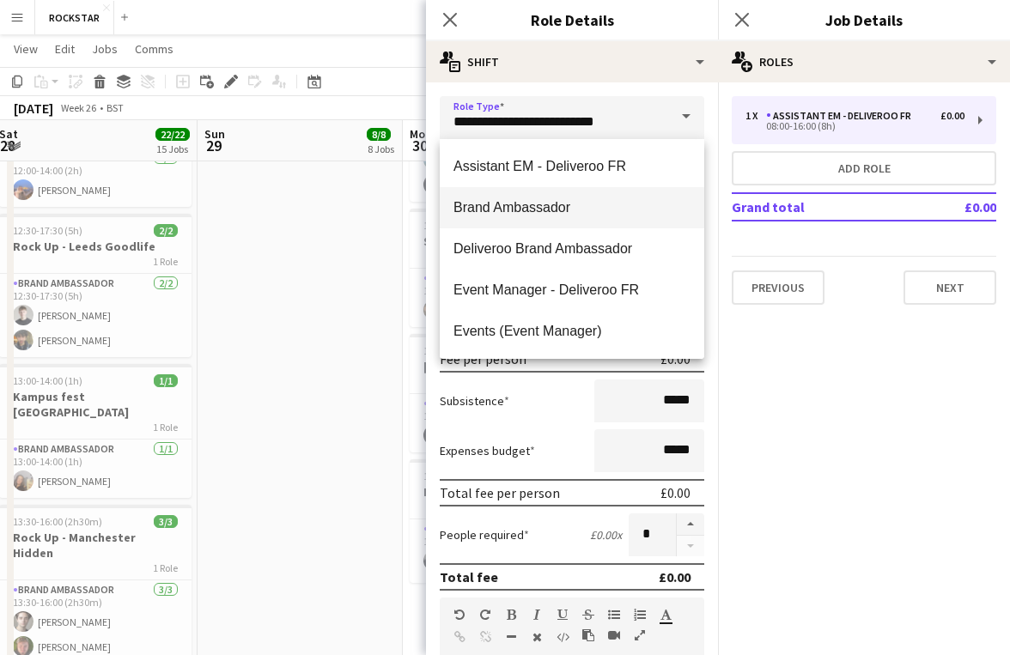
click at [570, 218] on mat-option "Brand Ambassador" at bounding box center [572, 207] width 264 height 41
type input "**********"
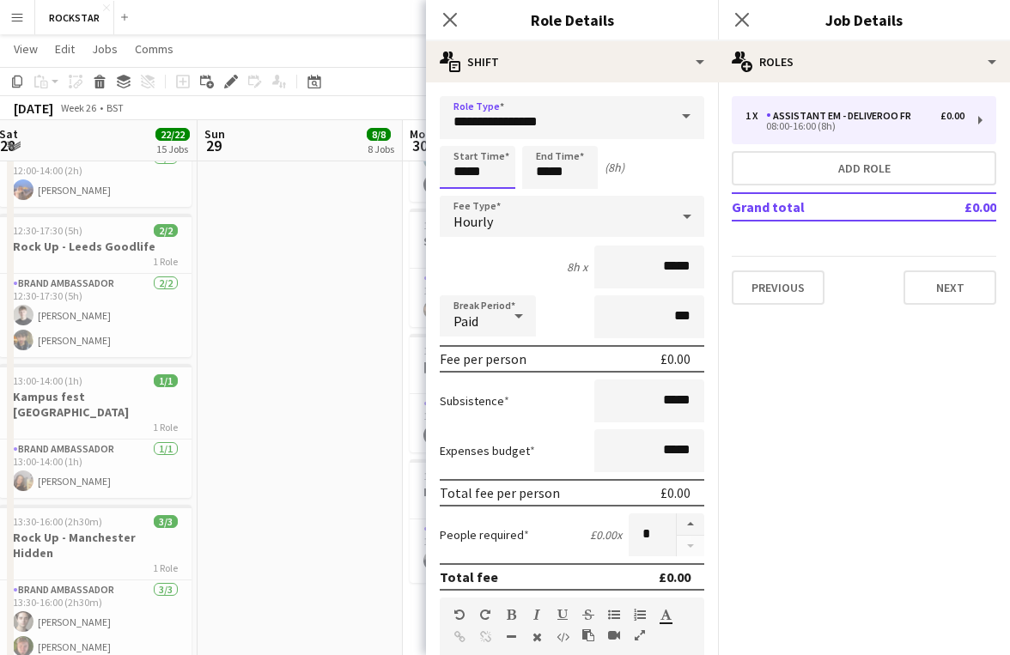
click at [494, 175] on input "*****" at bounding box center [478, 167] width 76 height 43
click at [458, 140] on div at bounding box center [460, 137] width 34 height 17
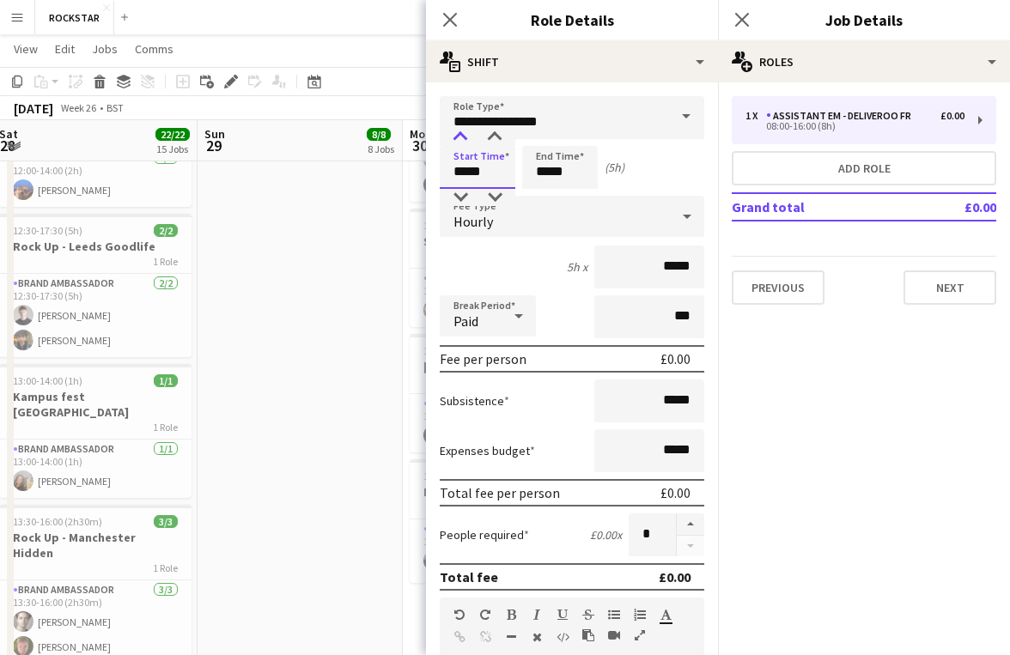
click at [458, 140] on div at bounding box center [460, 137] width 34 height 17
click at [492, 142] on div at bounding box center [494, 137] width 34 height 17
type input "*****"
click at [492, 142] on div at bounding box center [494, 137] width 34 height 17
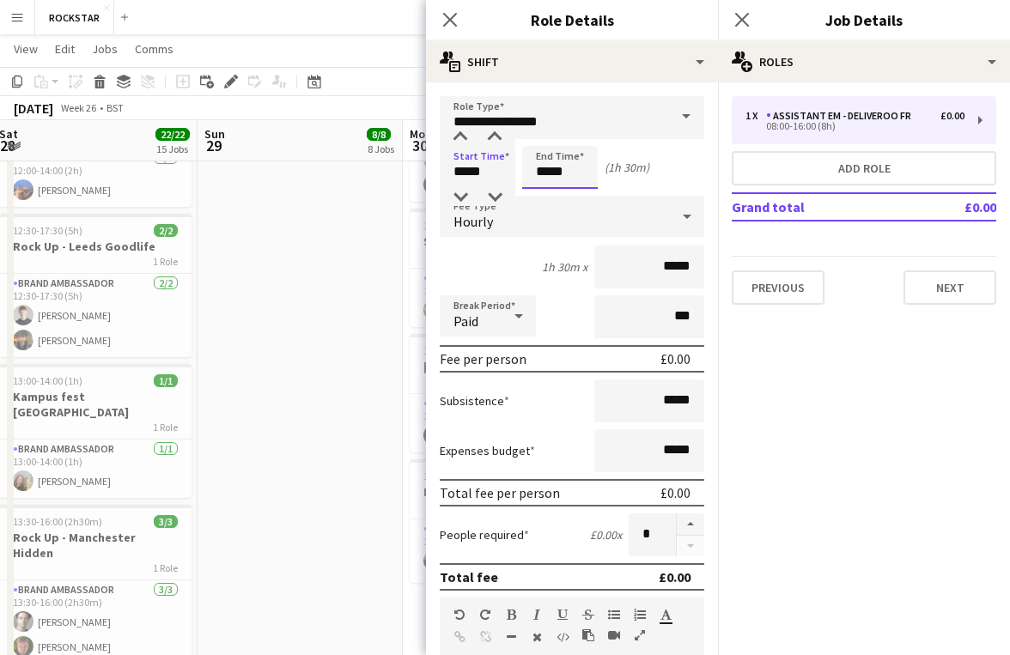
click at [554, 169] on input "*****" at bounding box center [560, 167] width 76 height 43
click at [543, 137] on div at bounding box center [542, 137] width 34 height 17
click at [585, 133] on div at bounding box center [577, 137] width 34 height 17
type input "*****"
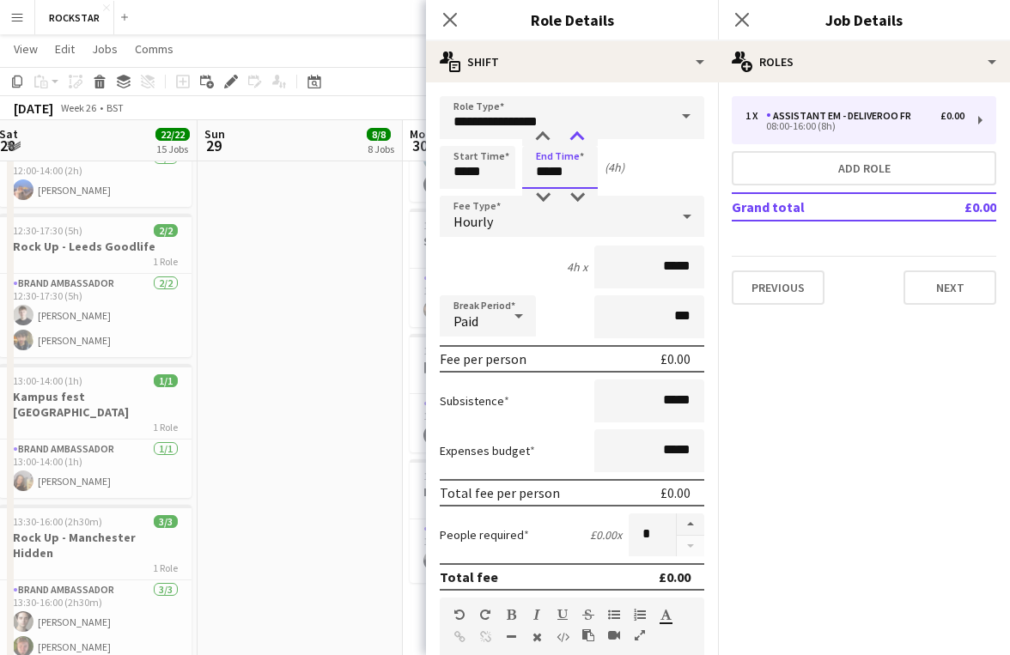
click at [585, 133] on div at bounding box center [577, 137] width 34 height 17
drag, startPoint x: 694, startPoint y: 264, endPoint x: 643, endPoint y: 264, distance: 51.5
click at [646, 264] on input "*****" at bounding box center [649, 267] width 110 height 43
type input "******"
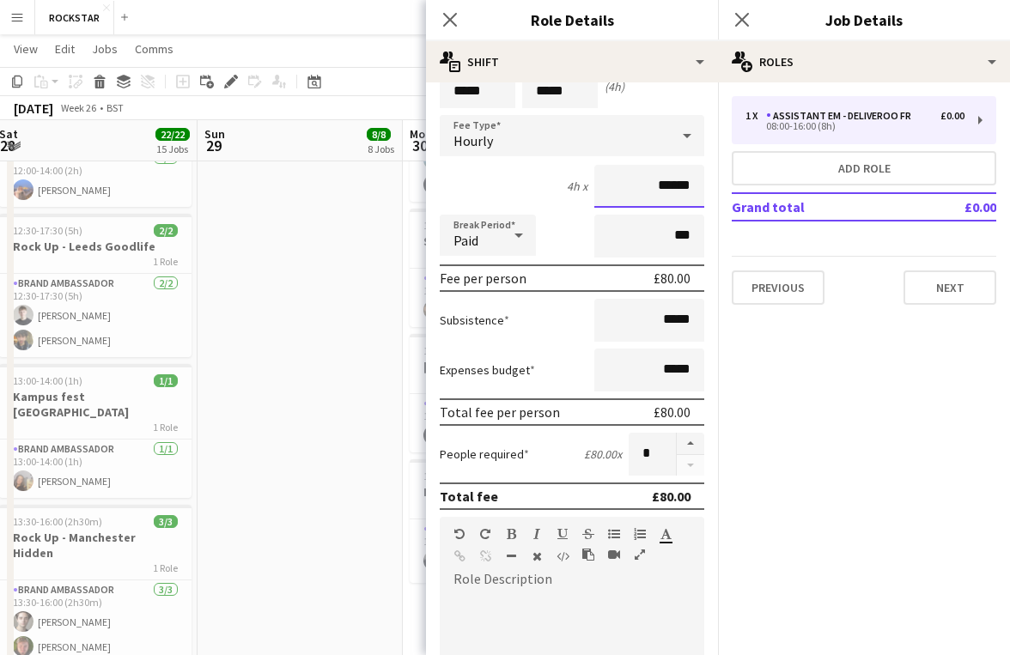
scroll to position [0, 0]
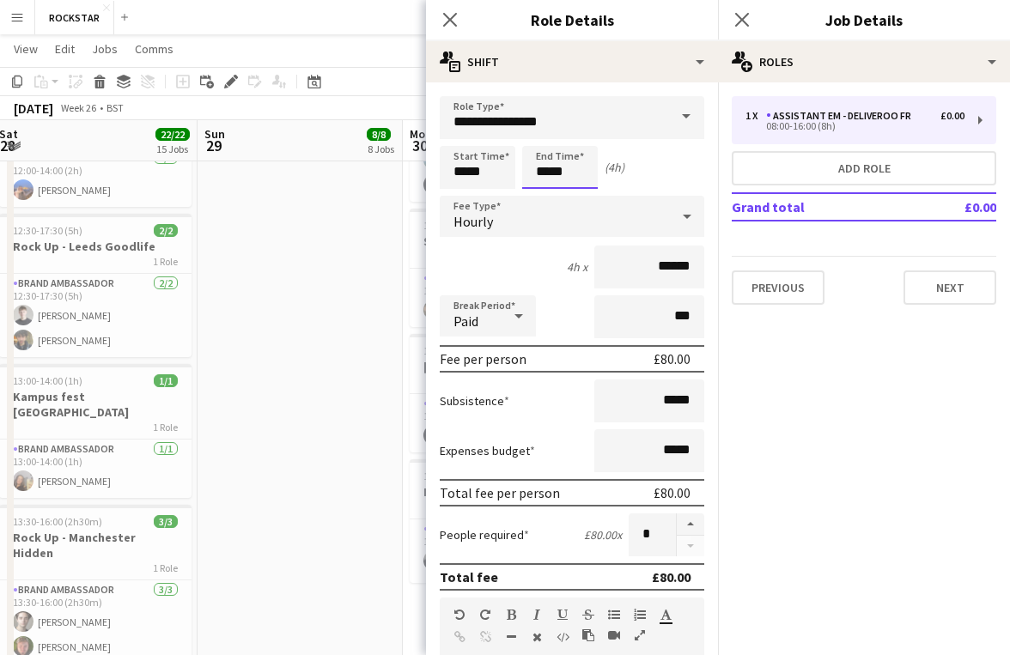
click at [553, 167] on input "*****" at bounding box center [560, 167] width 76 height 43
type input "*****"
click at [544, 191] on div at bounding box center [542, 197] width 34 height 17
click at [743, 338] on mat-expansion-panel "pencil3 General details 1 x Assistant EM - Deliveroo FR £0.00 08:00-16:00 (8h) …" at bounding box center [864, 368] width 292 height 573
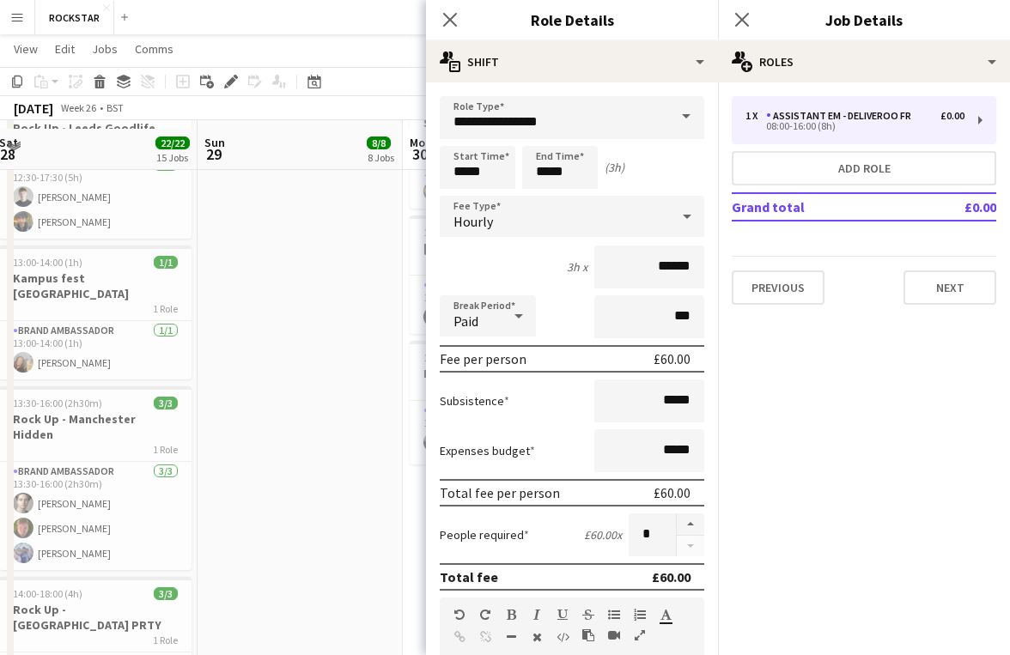
scroll to position [1428, 0]
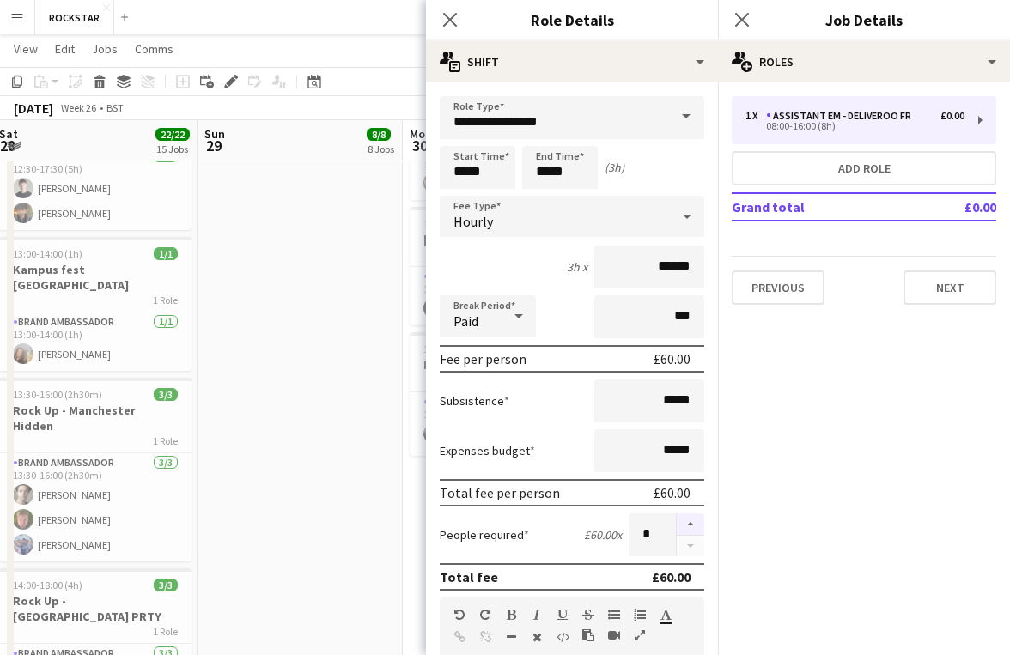
click at [687, 522] on button "button" at bounding box center [689, 524] width 27 height 22
type input "*"
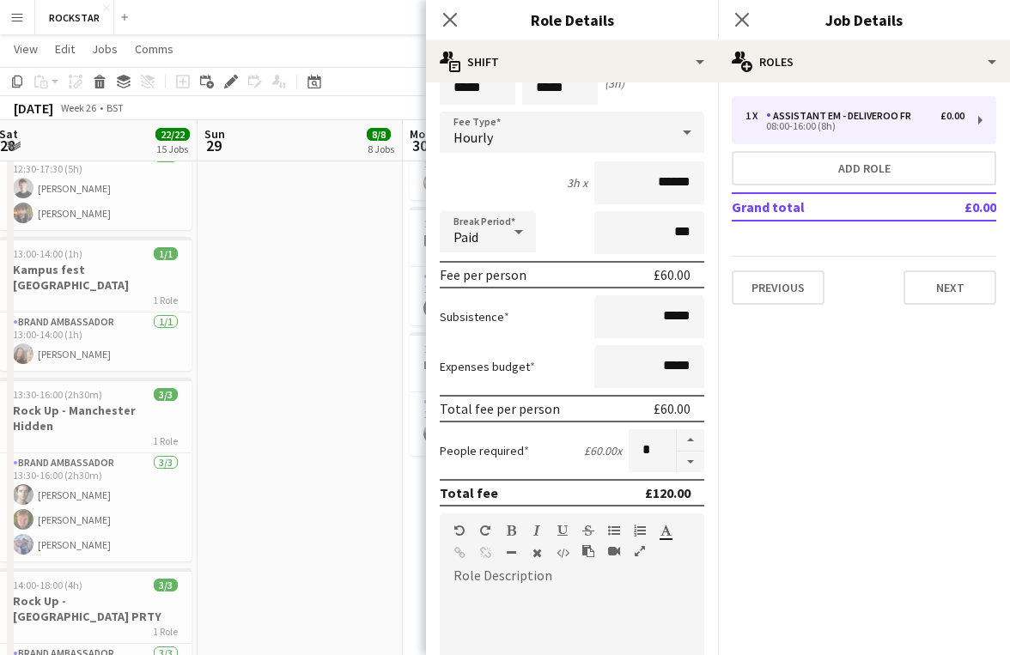
scroll to position [119, 0]
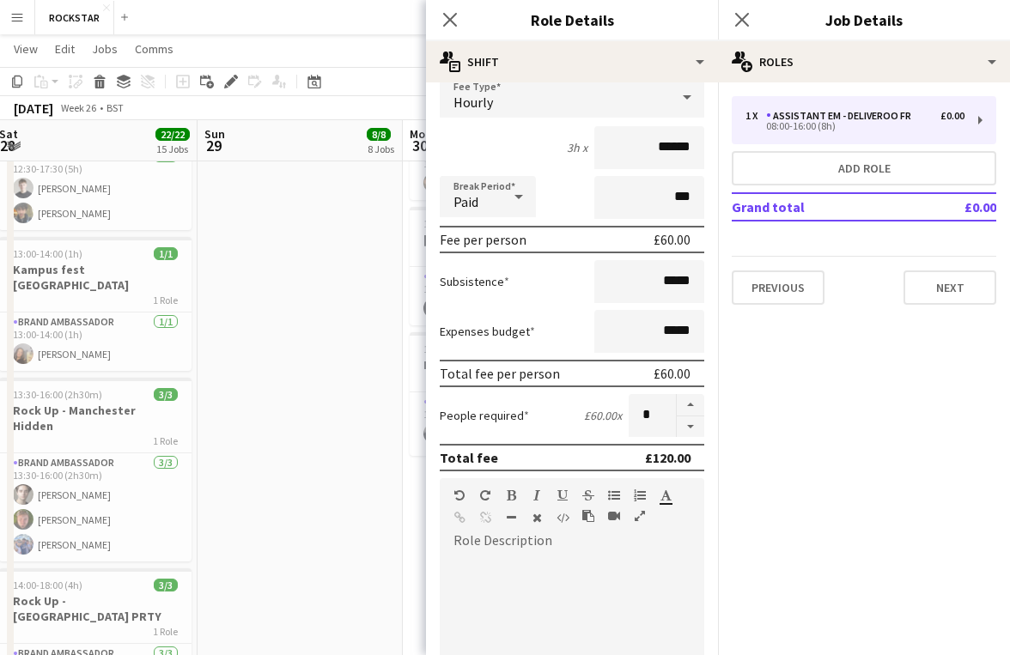
click at [637, 612] on div at bounding box center [572, 658] width 264 height 206
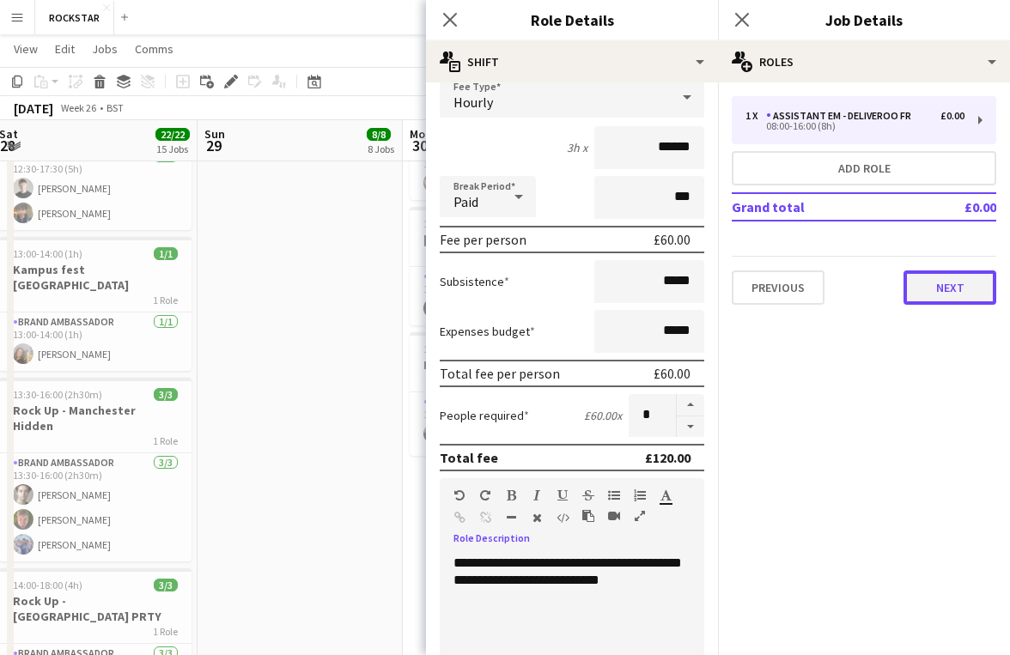
click at [929, 287] on button "Next" at bounding box center [949, 287] width 93 height 34
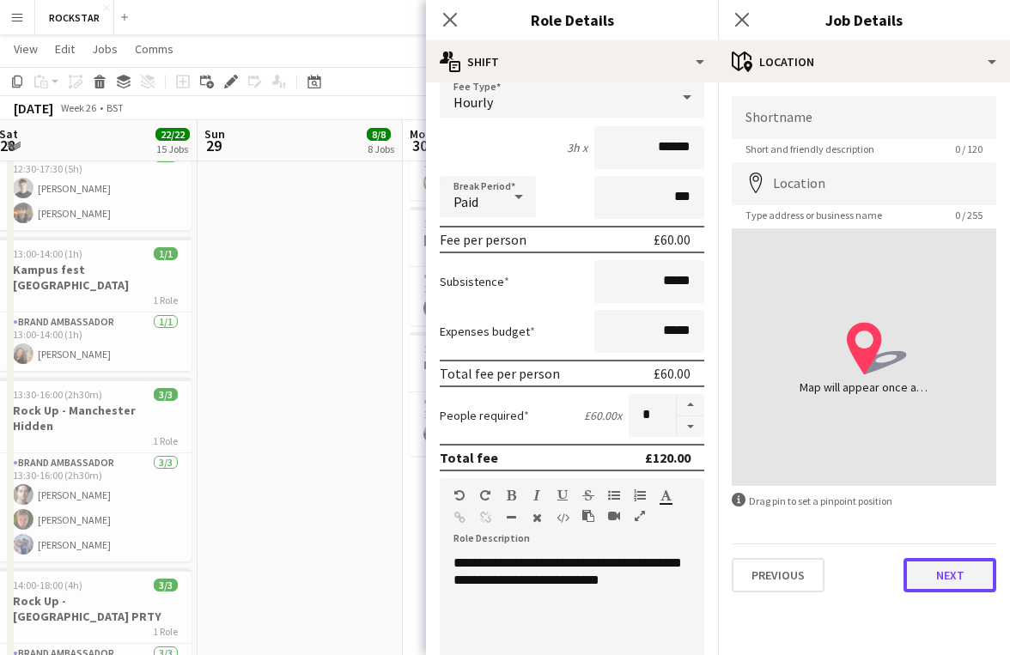
click at [933, 574] on button "Next" at bounding box center [949, 575] width 93 height 34
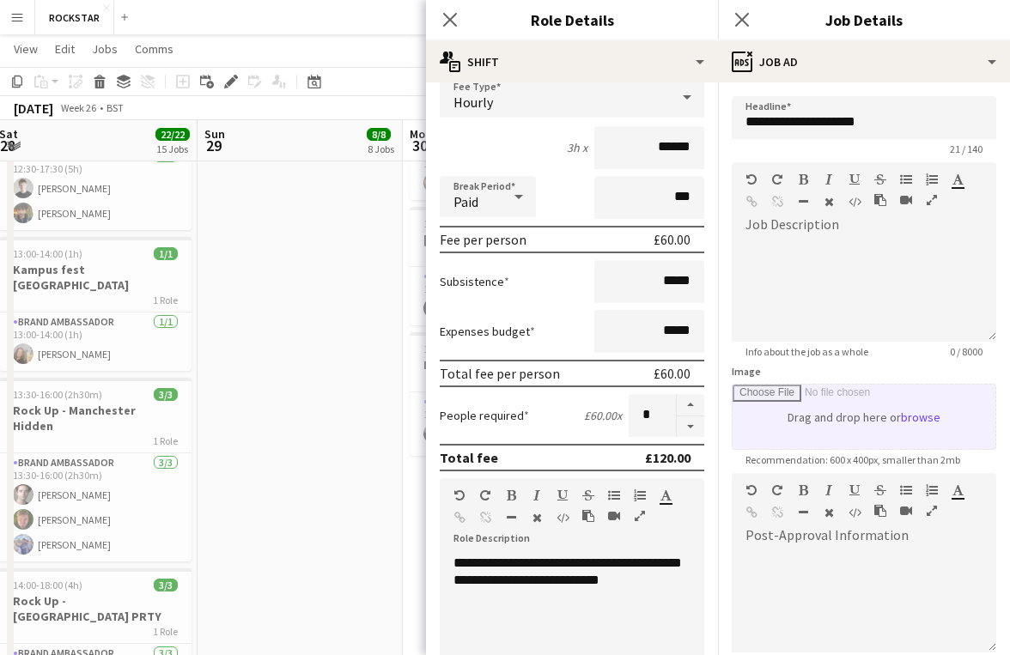
scroll to position [193, 0]
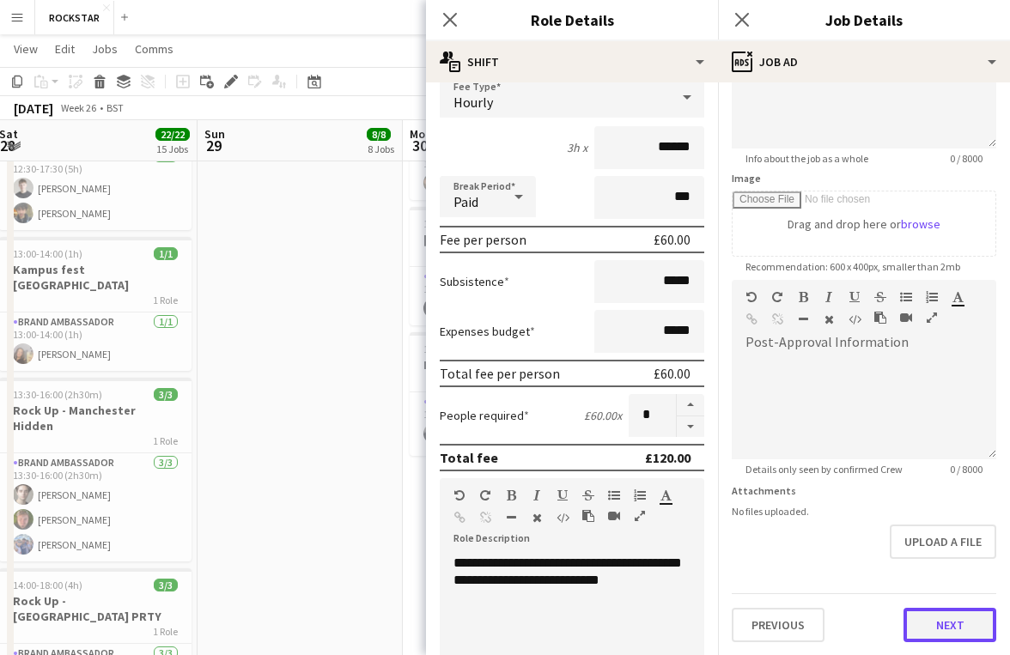
click at [928, 632] on button "Next" at bounding box center [949, 625] width 93 height 34
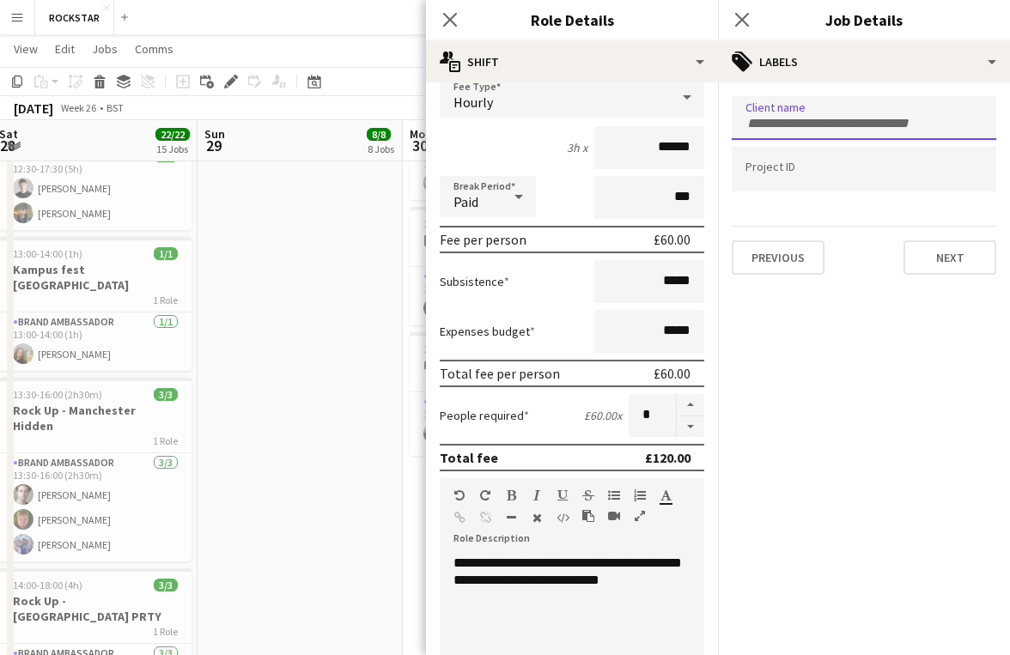
click at [822, 124] on input "Type to search client labels..." at bounding box center [863, 123] width 237 height 15
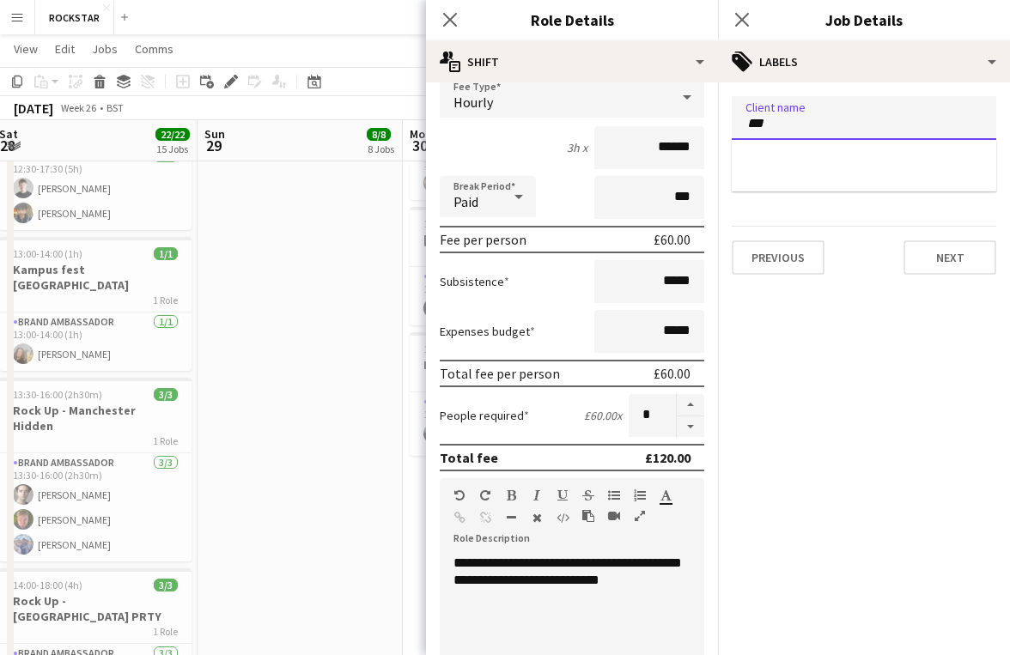
type input "***"
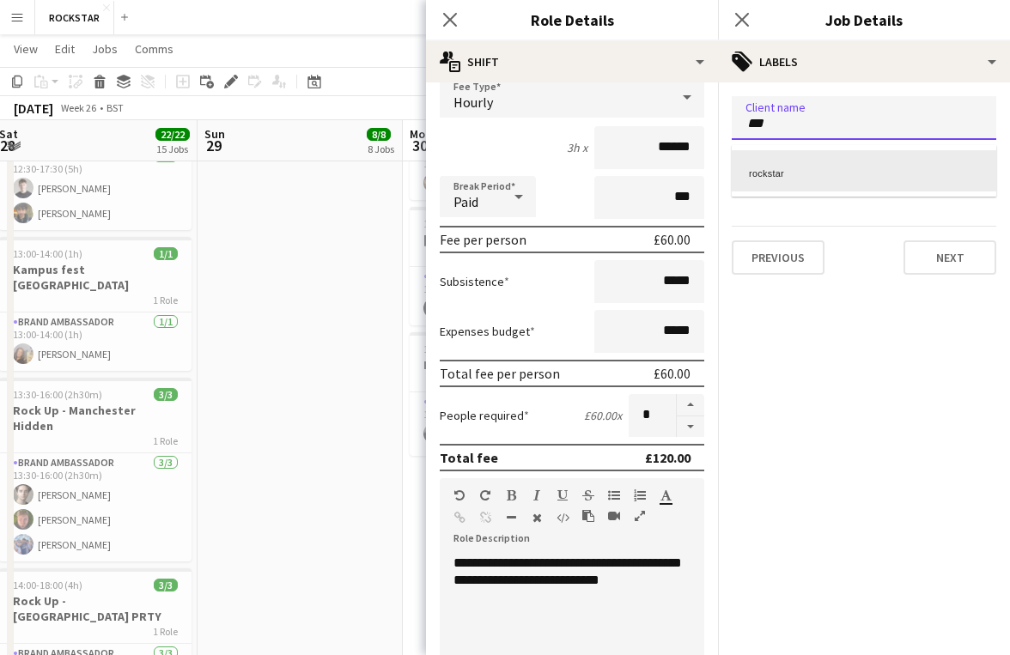
click at [819, 158] on div "rockstar" at bounding box center [863, 170] width 264 height 41
click at [818, 179] on div at bounding box center [863, 170] width 264 height 44
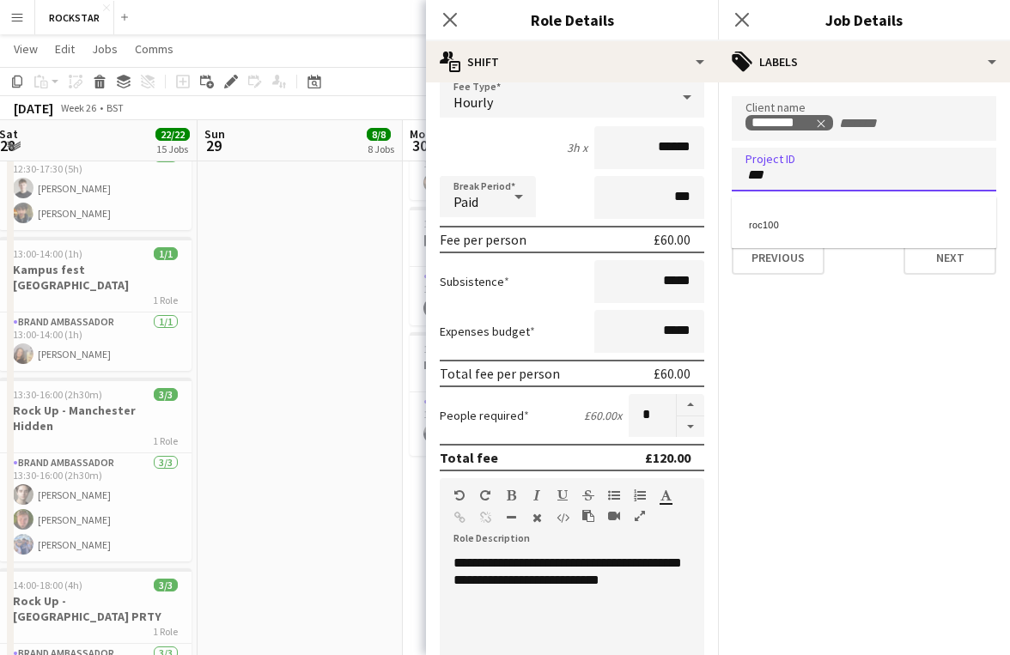
click at [915, 249] on div at bounding box center [864, 327] width 292 height 655
click at [930, 170] on input "***" at bounding box center [863, 174] width 237 height 15
type input "***"
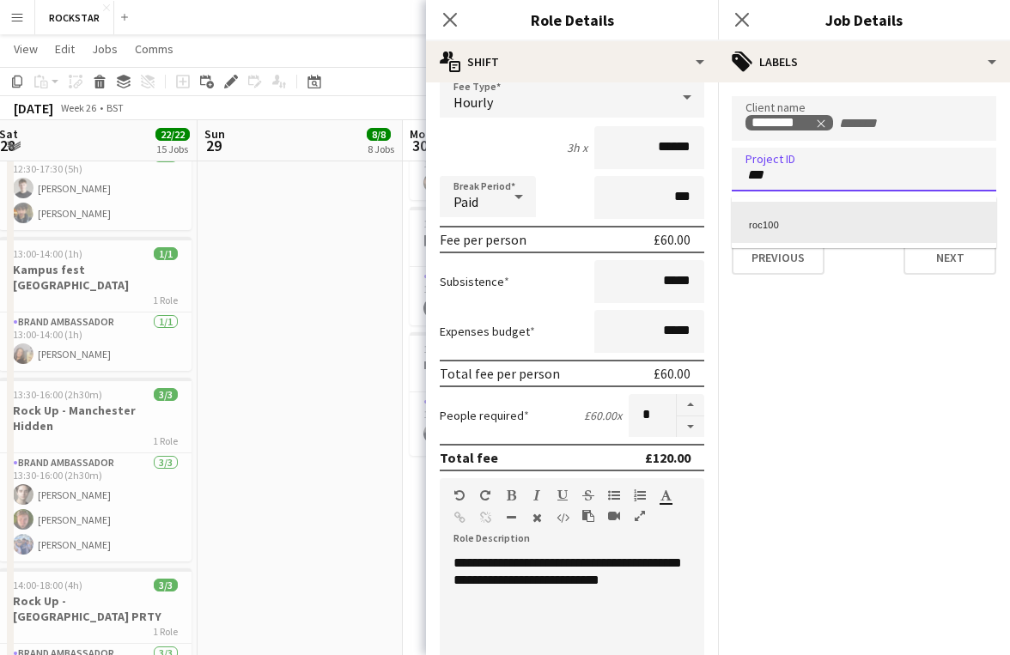
click at [926, 218] on div "roc100" at bounding box center [863, 222] width 264 height 41
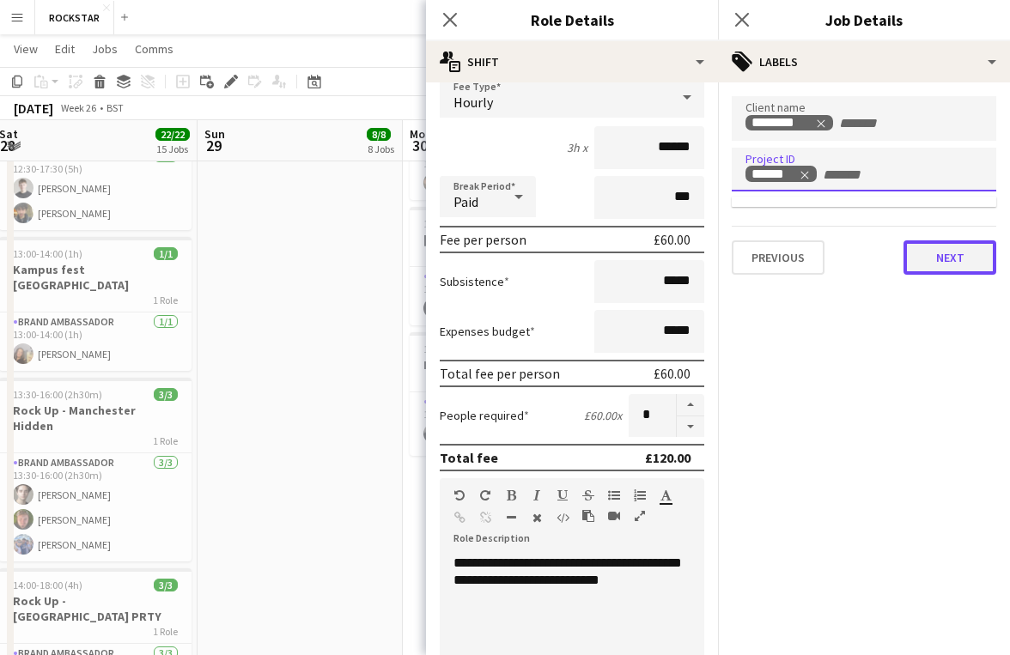
click at [939, 252] on button "Next" at bounding box center [949, 257] width 93 height 34
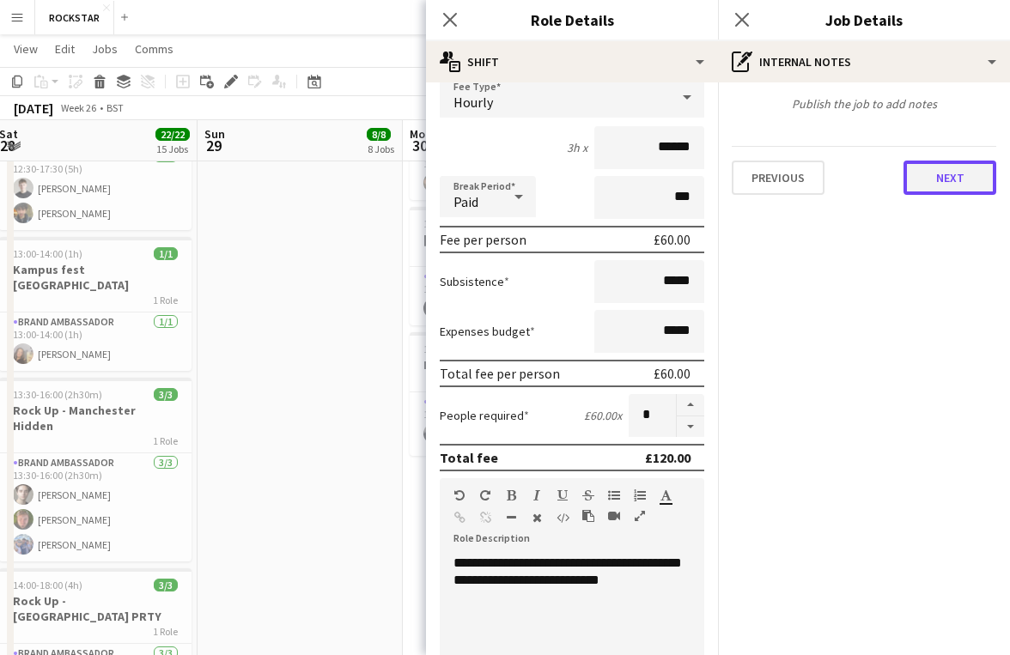
click at [929, 192] on button "Next" at bounding box center [949, 178] width 93 height 34
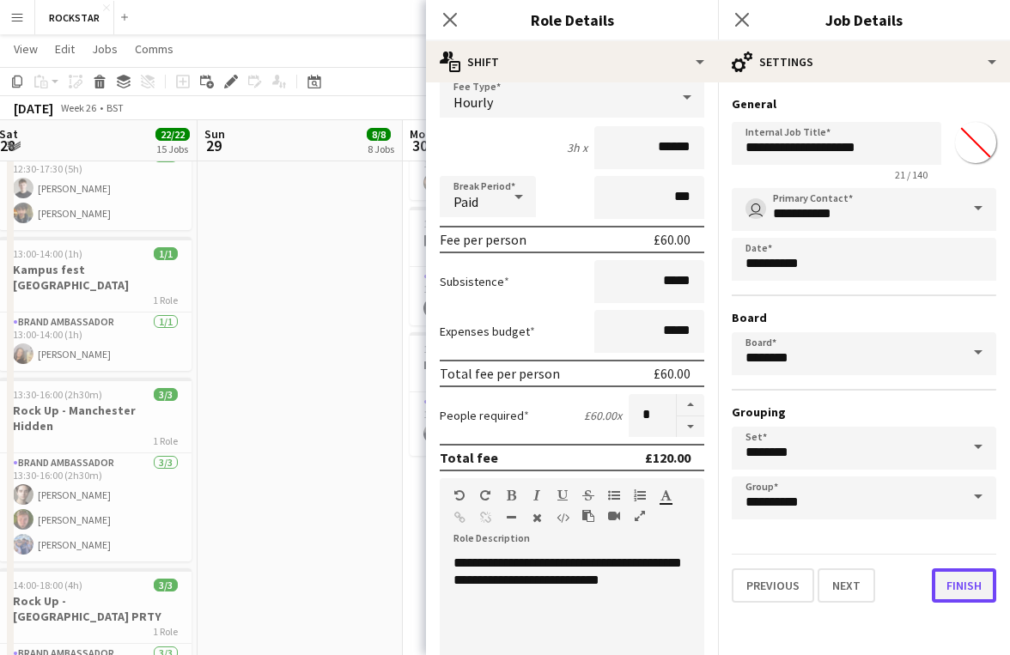
click at [954, 587] on button "Finish" at bounding box center [963, 585] width 64 height 34
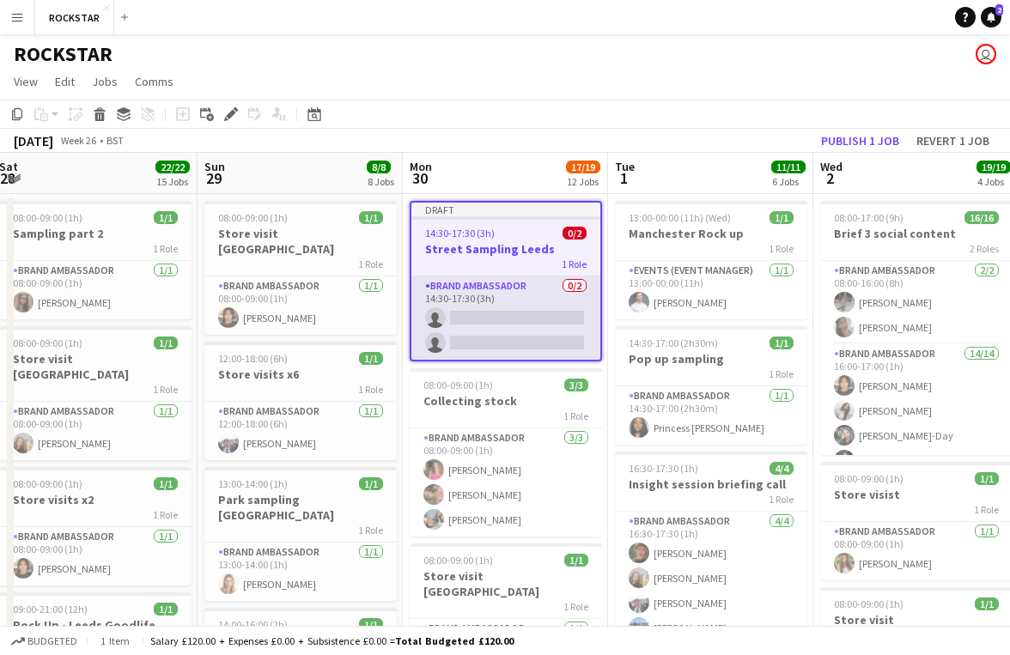
click at [519, 315] on app-card-role "Brand Ambassador 0/2 14:30-17:30 (3h) single-neutral-actions single-neutral-act…" at bounding box center [505, 317] width 189 height 83
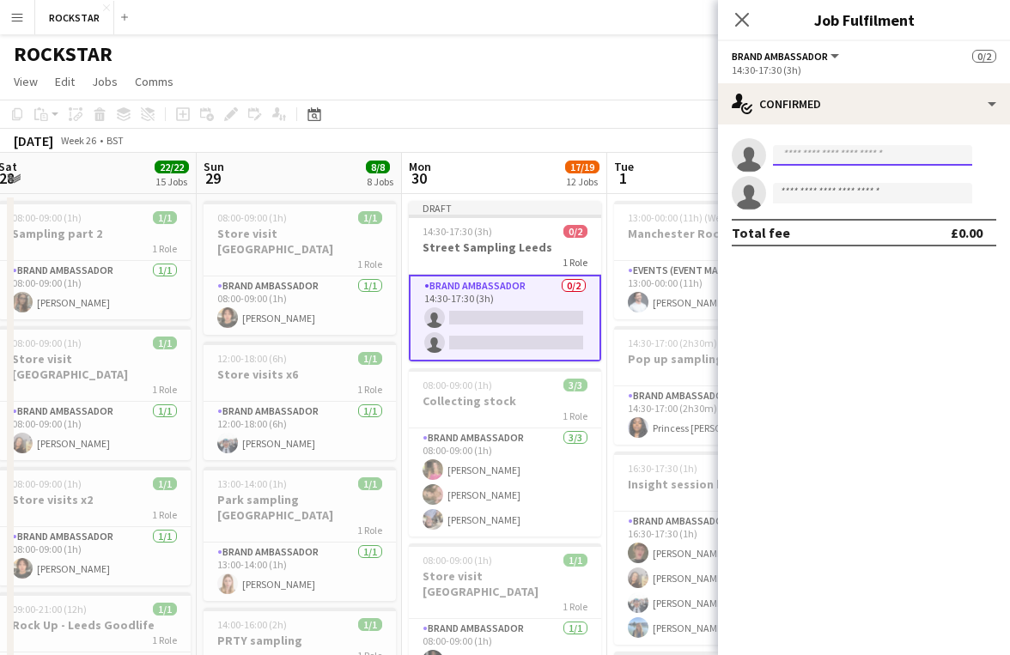
click at [845, 160] on input at bounding box center [872, 155] width 199 height 21
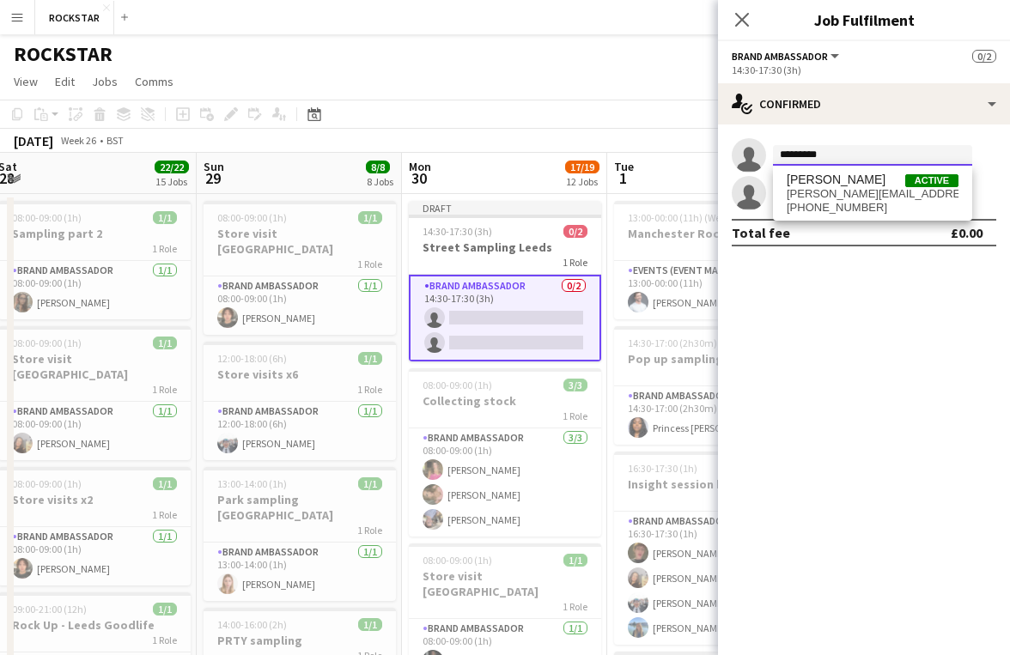
type input "*********"
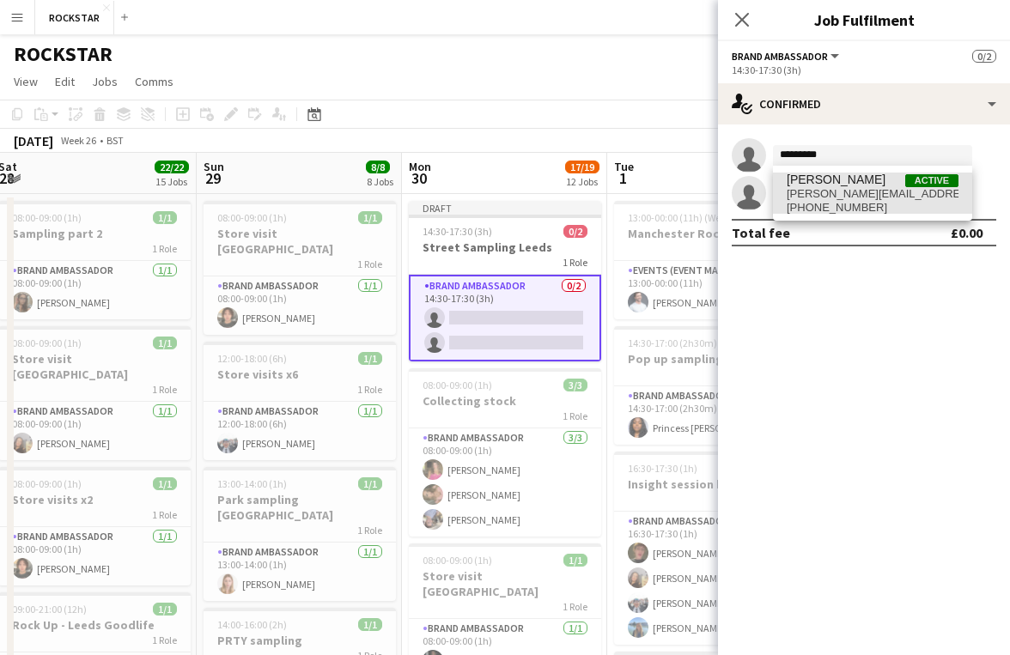
click at [868, 182] on span "Eleanor Flack Active" at bounding box center [872, 180] width 172 height 15
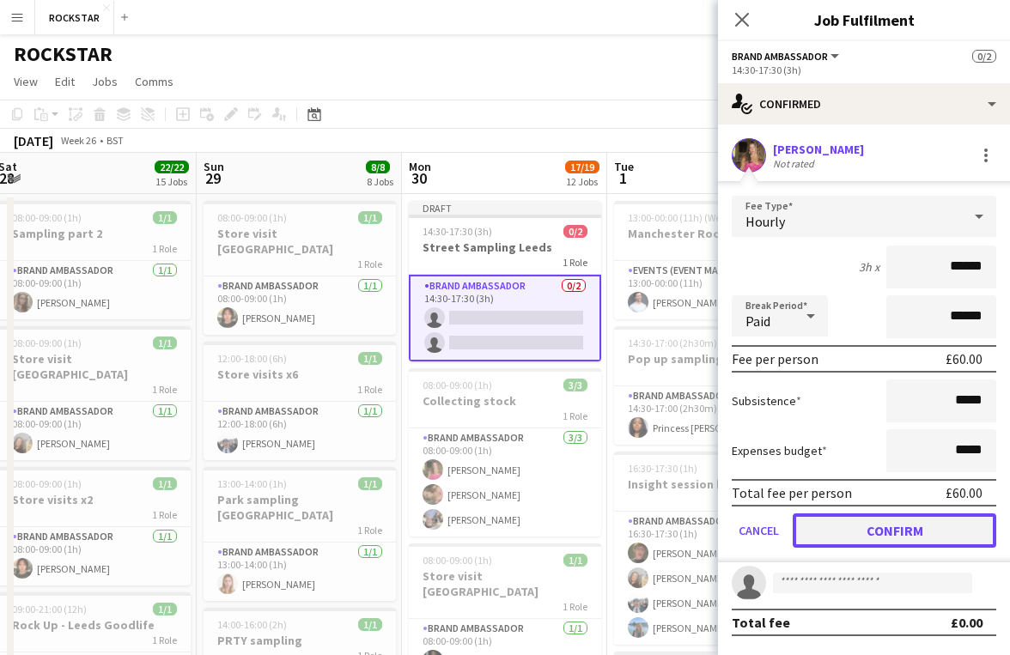
click at [856, 531] on button "Confirm" at bounding box center [893, 530] width 203 height 34
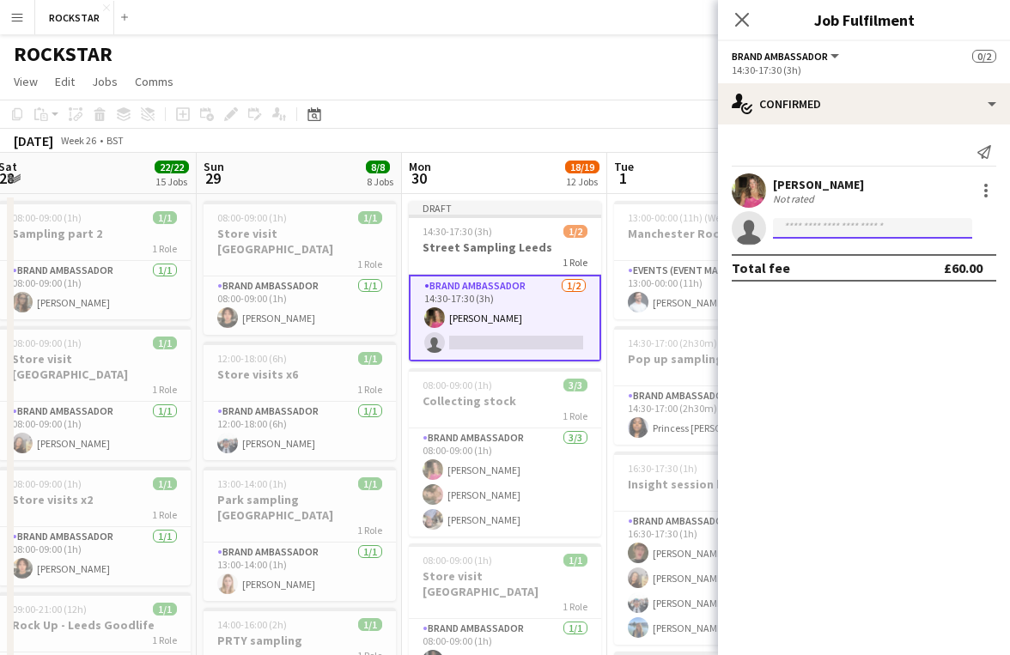
click at [829, 230] on input at bounding box center [872, 228] width 199 height 21
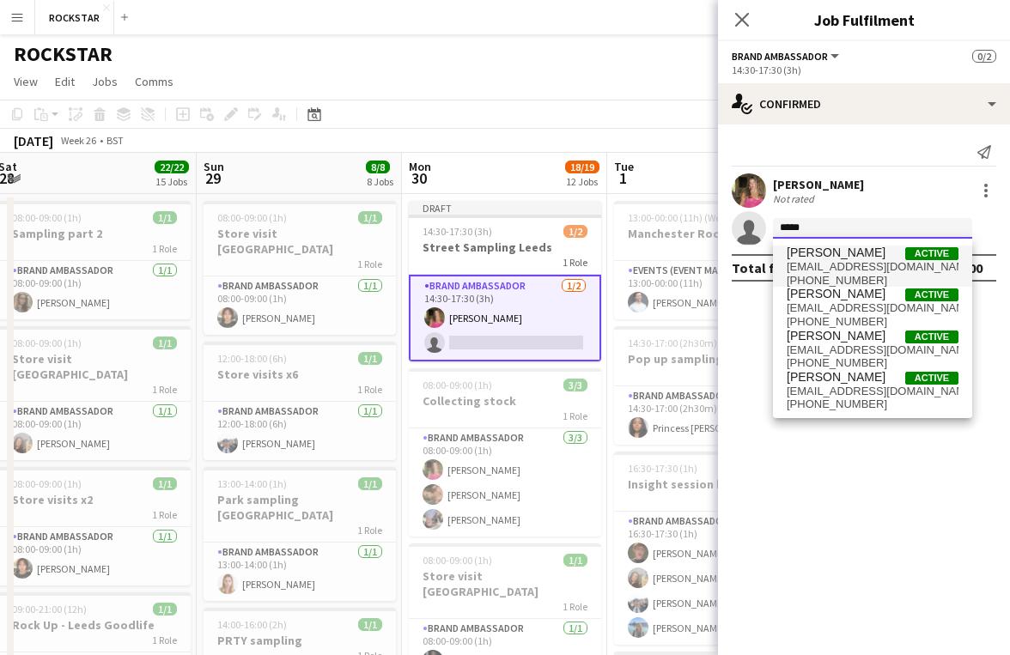
type input "*****"
click at [871, 261] on span "avalazslo@gmail.com" at bounding box center [872, 267] width 172 height 14
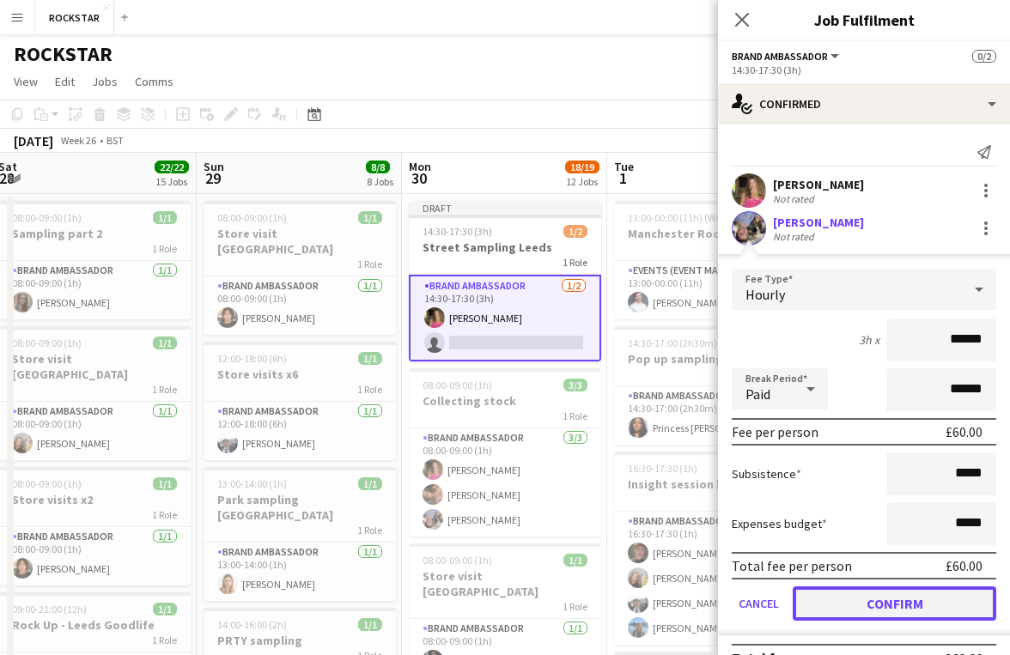
click at [866, 603] on button "Confirm" at bounding box center [893, 603] width 203 height 34
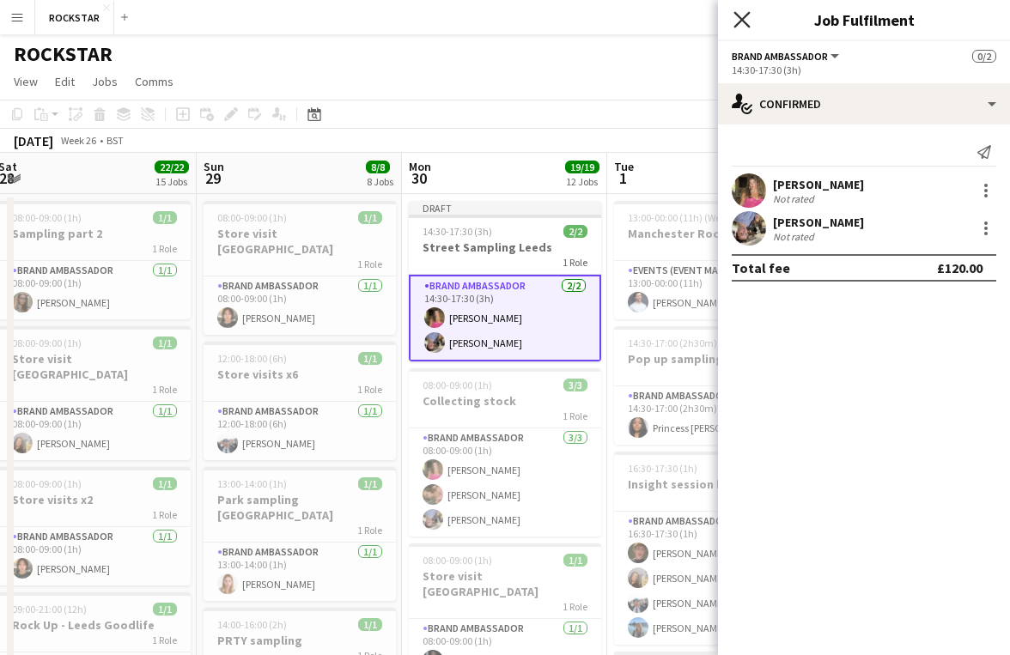
click at [737, 19] on icon "Close pop-in" at bounding box center [741, 19] width 16 height 16
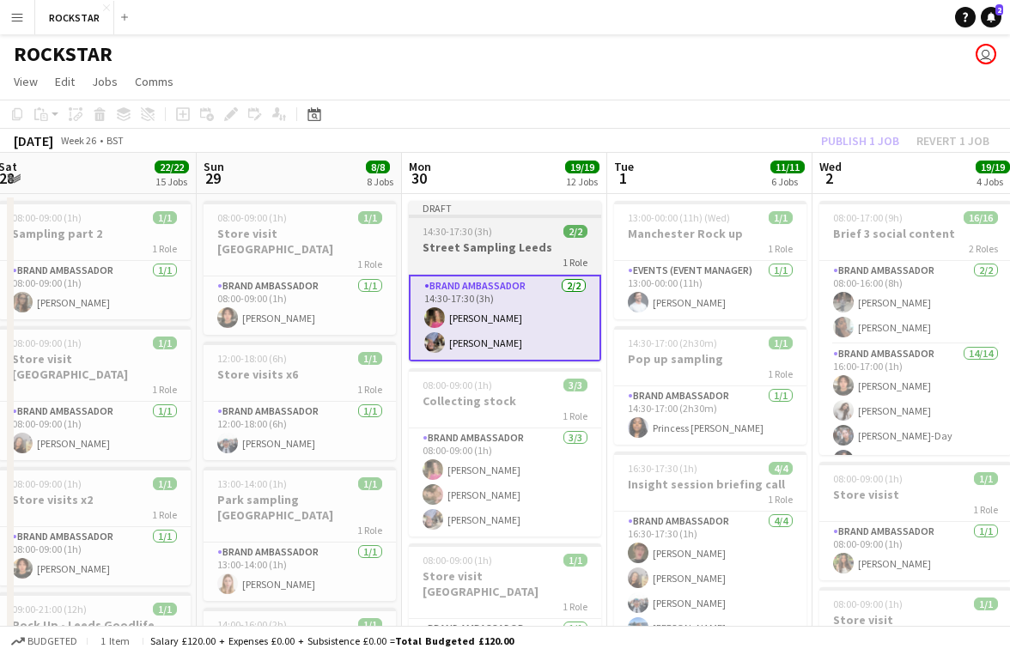
click at [534, 246] on h3 "Street Sampling Leeds" at bounding box center [505, 247] width 192 height 15
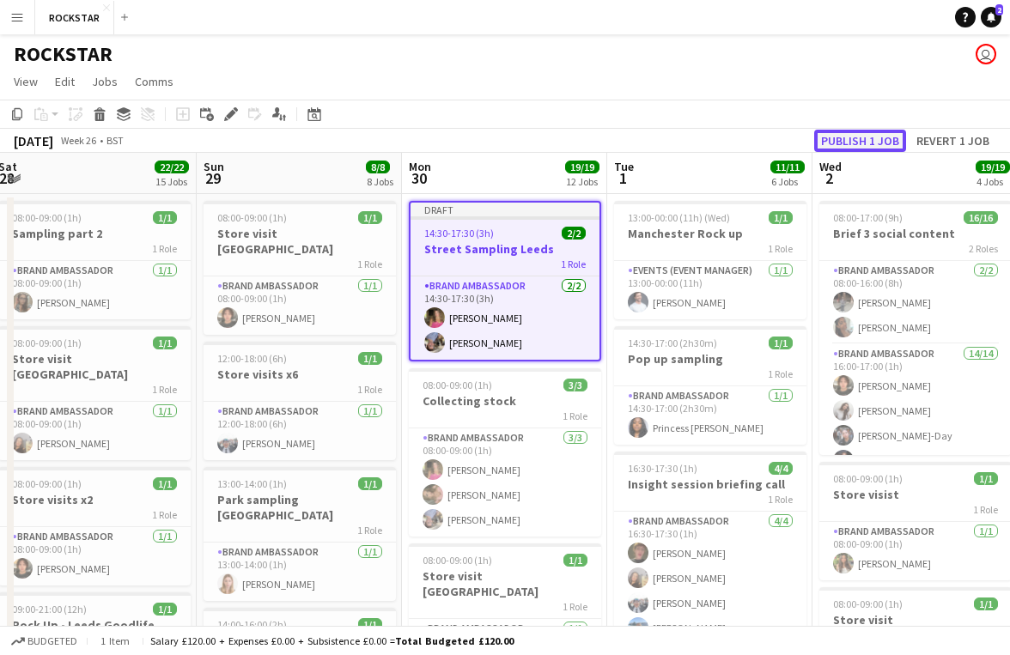
click at [867, 145] on button "Publish 1 job" at bounding box center [860, 141] width 92 height 22
